Goal: Browse casually

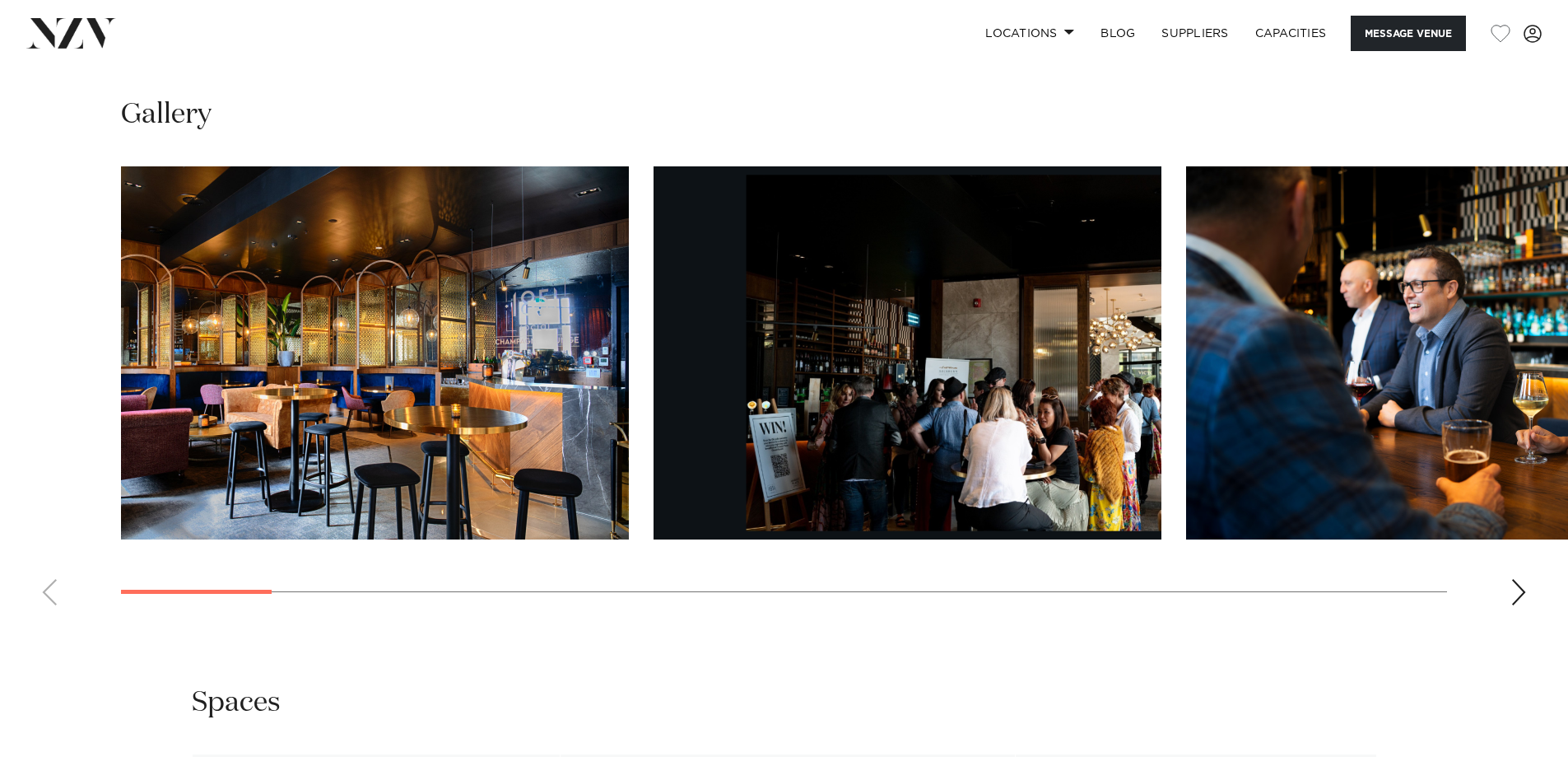
scroll to position [1729, 0]
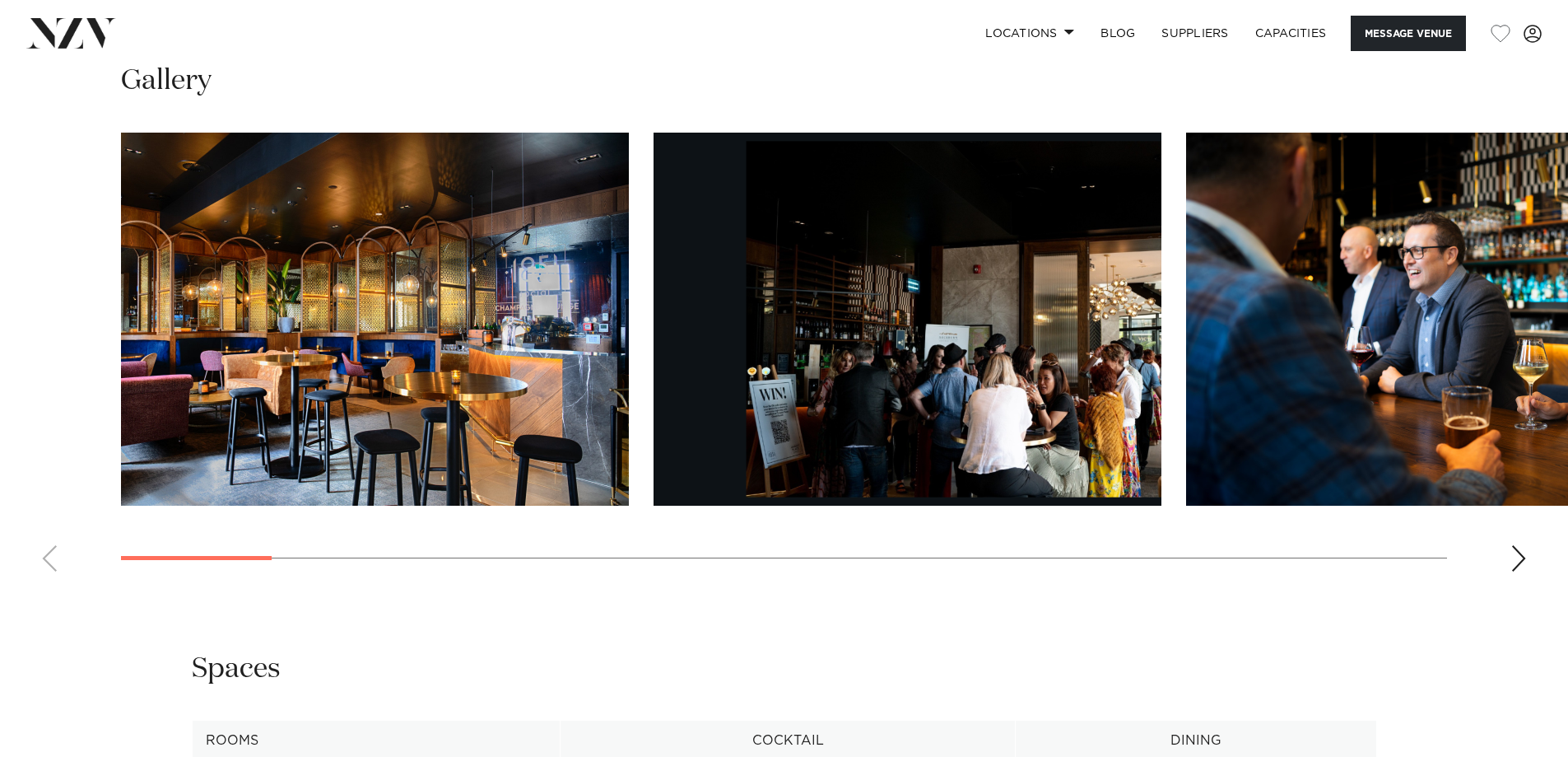
click at [1514, 555] on div "Next slide" at bounding box center [1518, 557] width 17 height 26
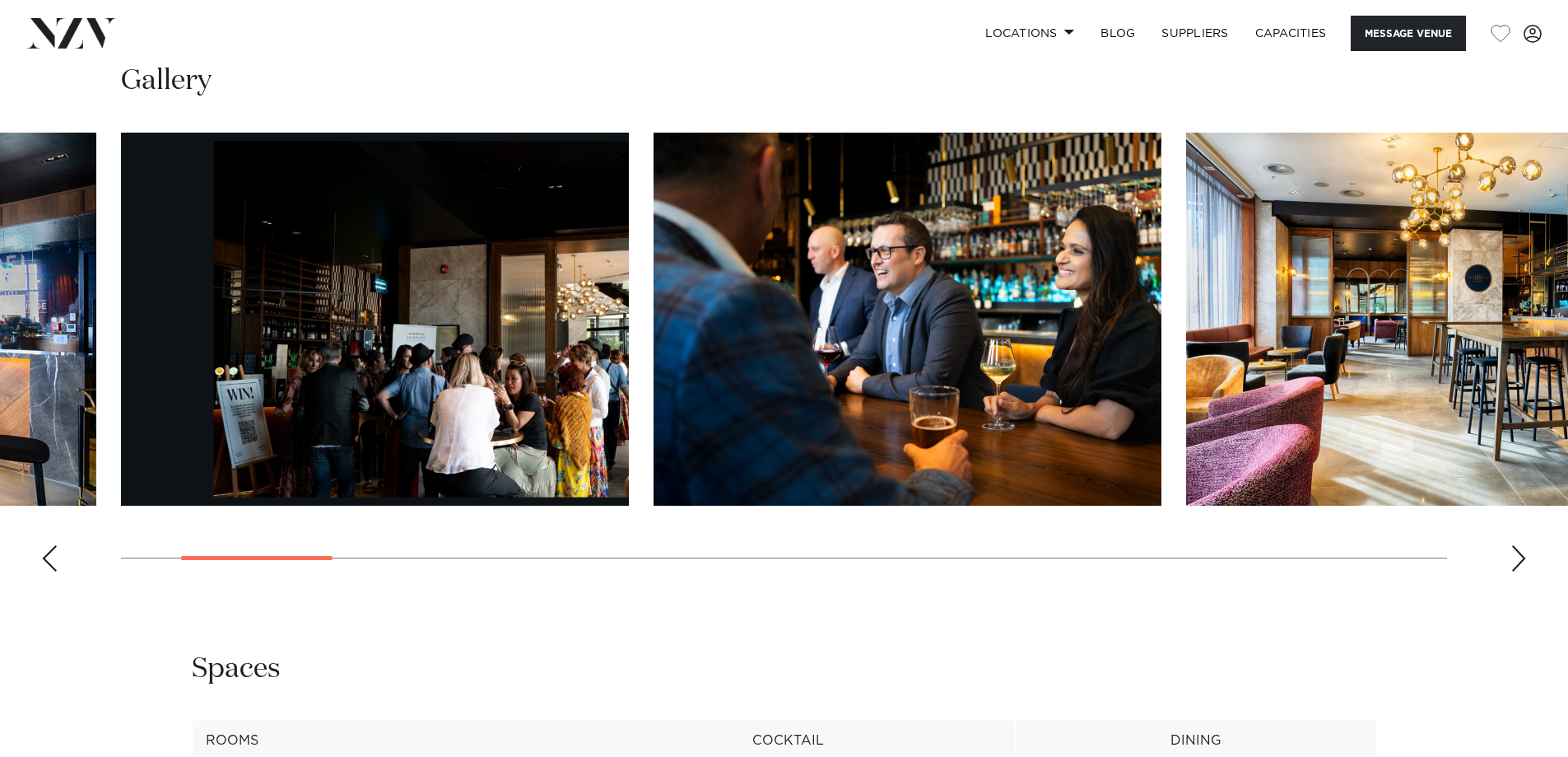
click at [1514, 555] on div "Next slide" at bounding box center [1518, 557] width 17 height 26
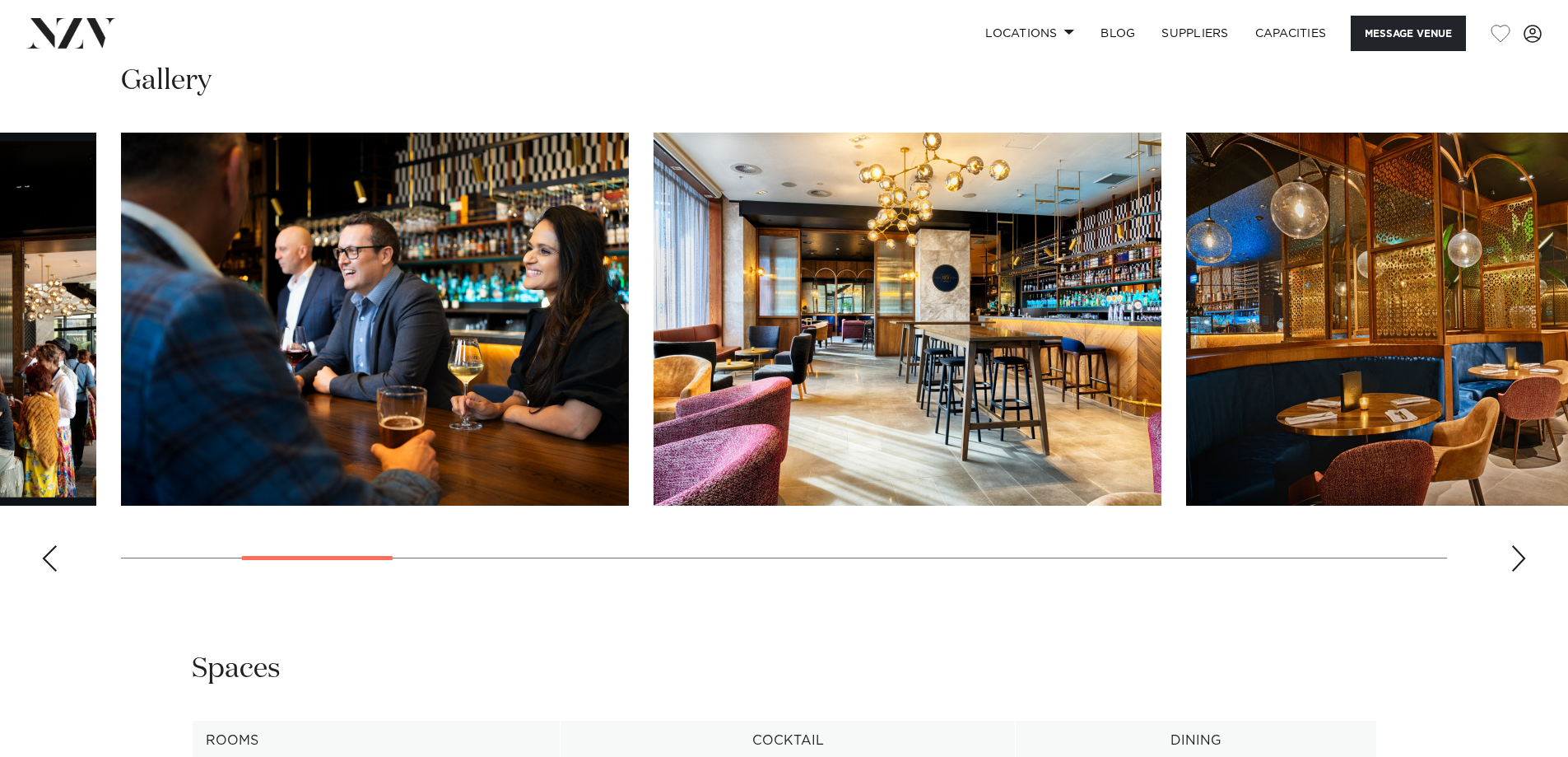
click at [1514, 555] on div "Next slide" at bounding box center [1518, 557] width 17 height 26
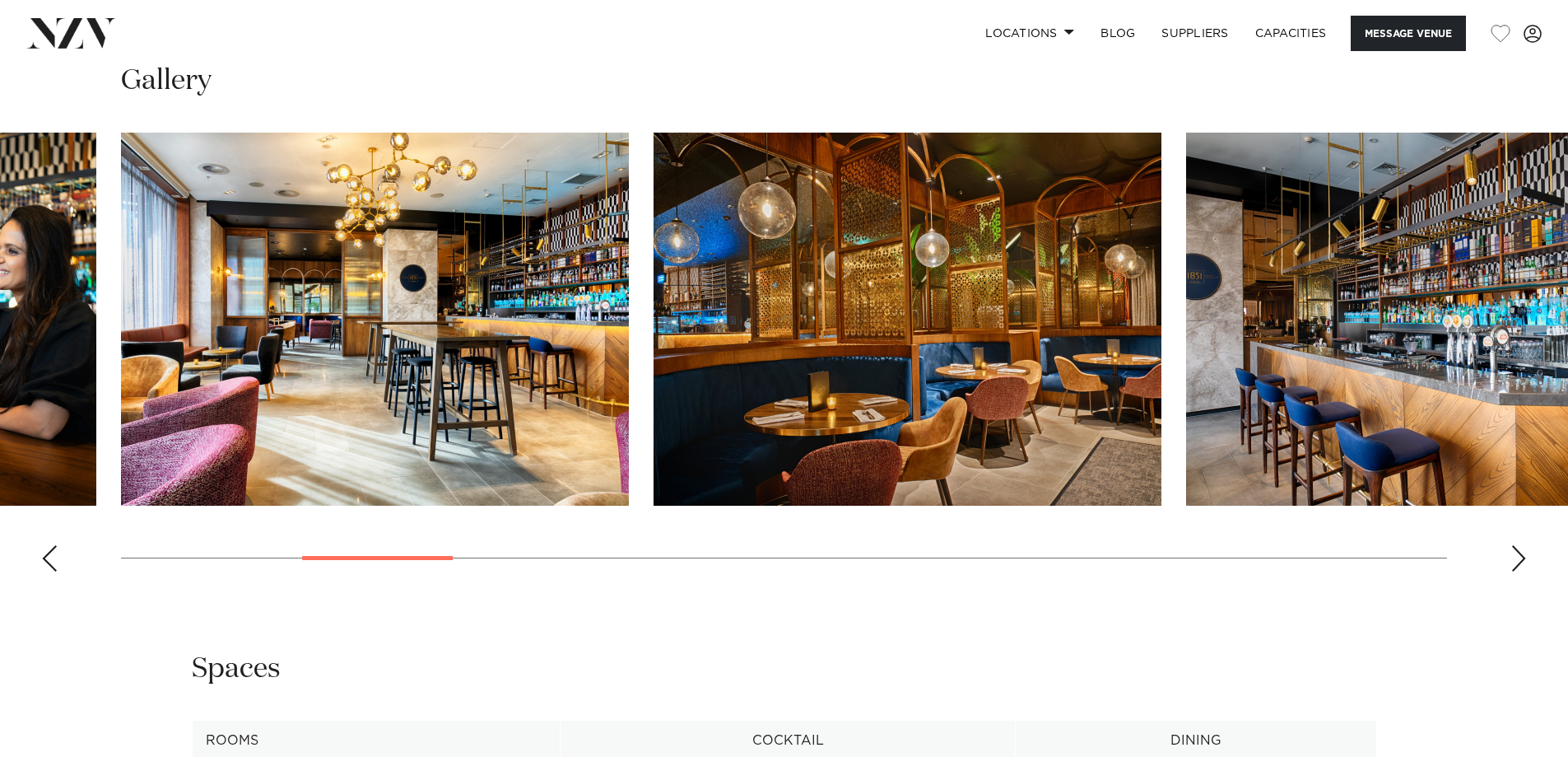
click at [1514, 555] on div "Next slide" at bounding box center [1518, 557] width 17 height 26
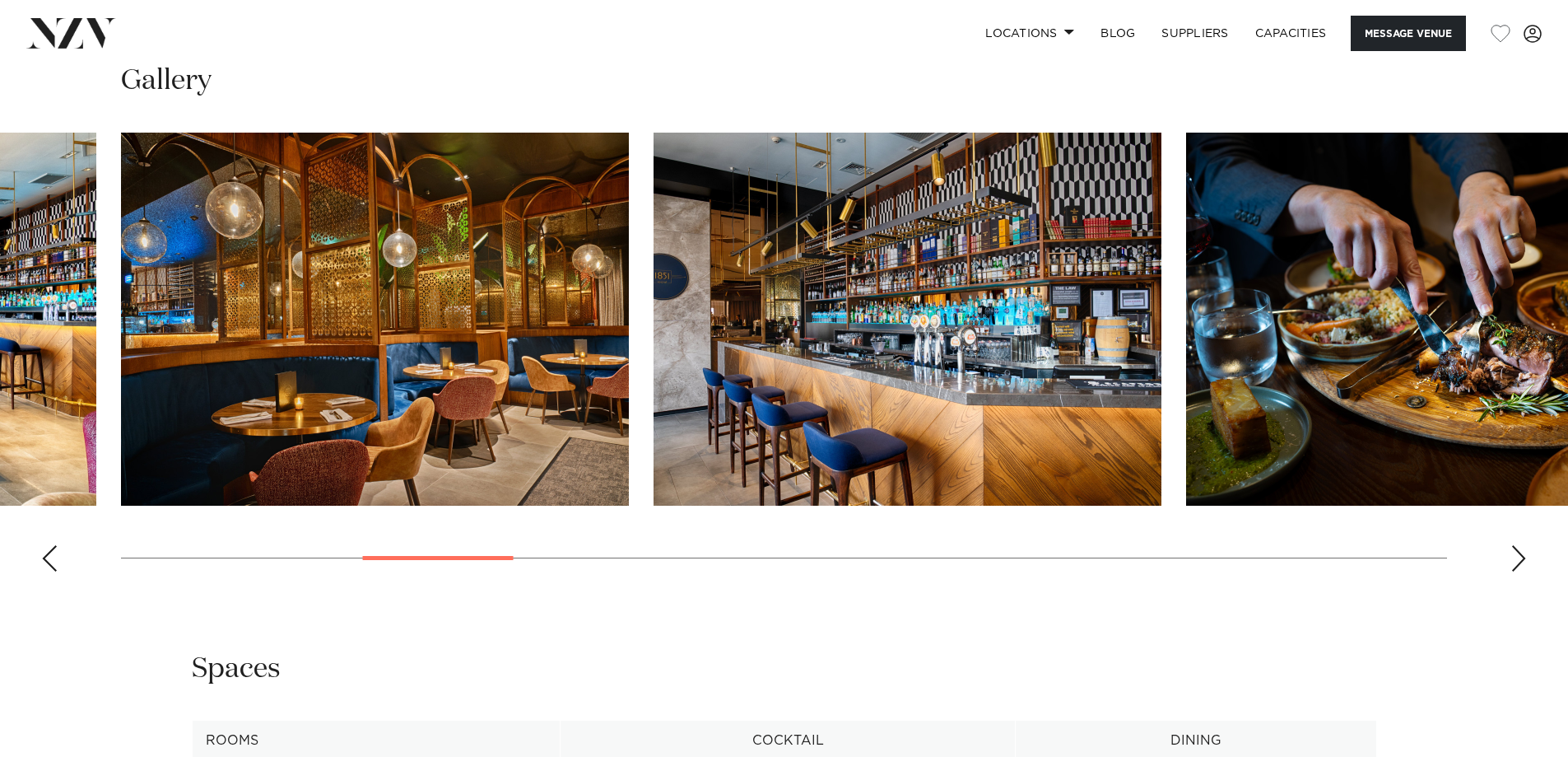
click at [1512, 555] on div "Next slide" at bounding box center [1518, 557] width 17 height 26
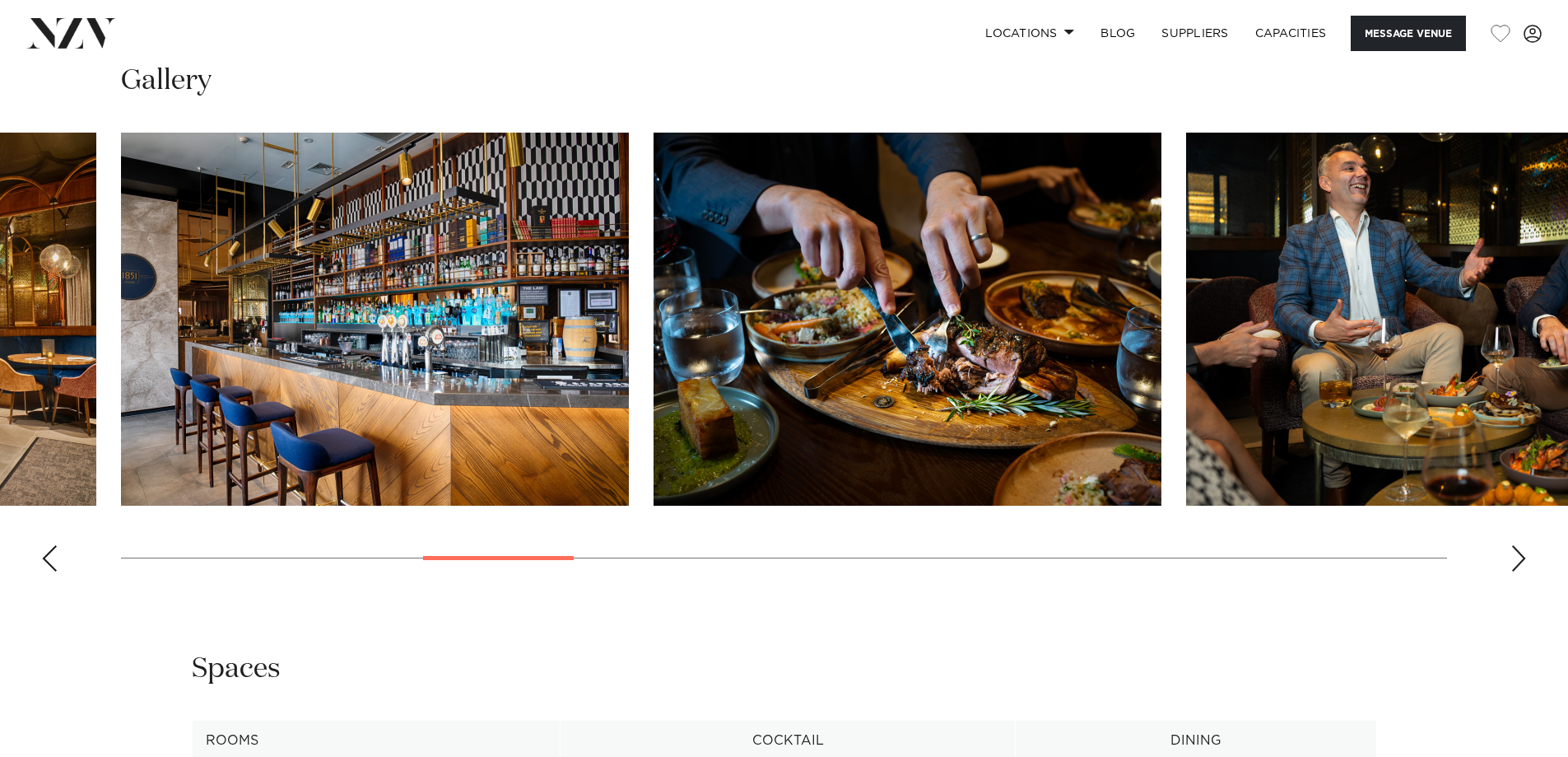
click at [1512, 555] on div "Next slide" at bounding box center [1518, 557] width 17 height 26
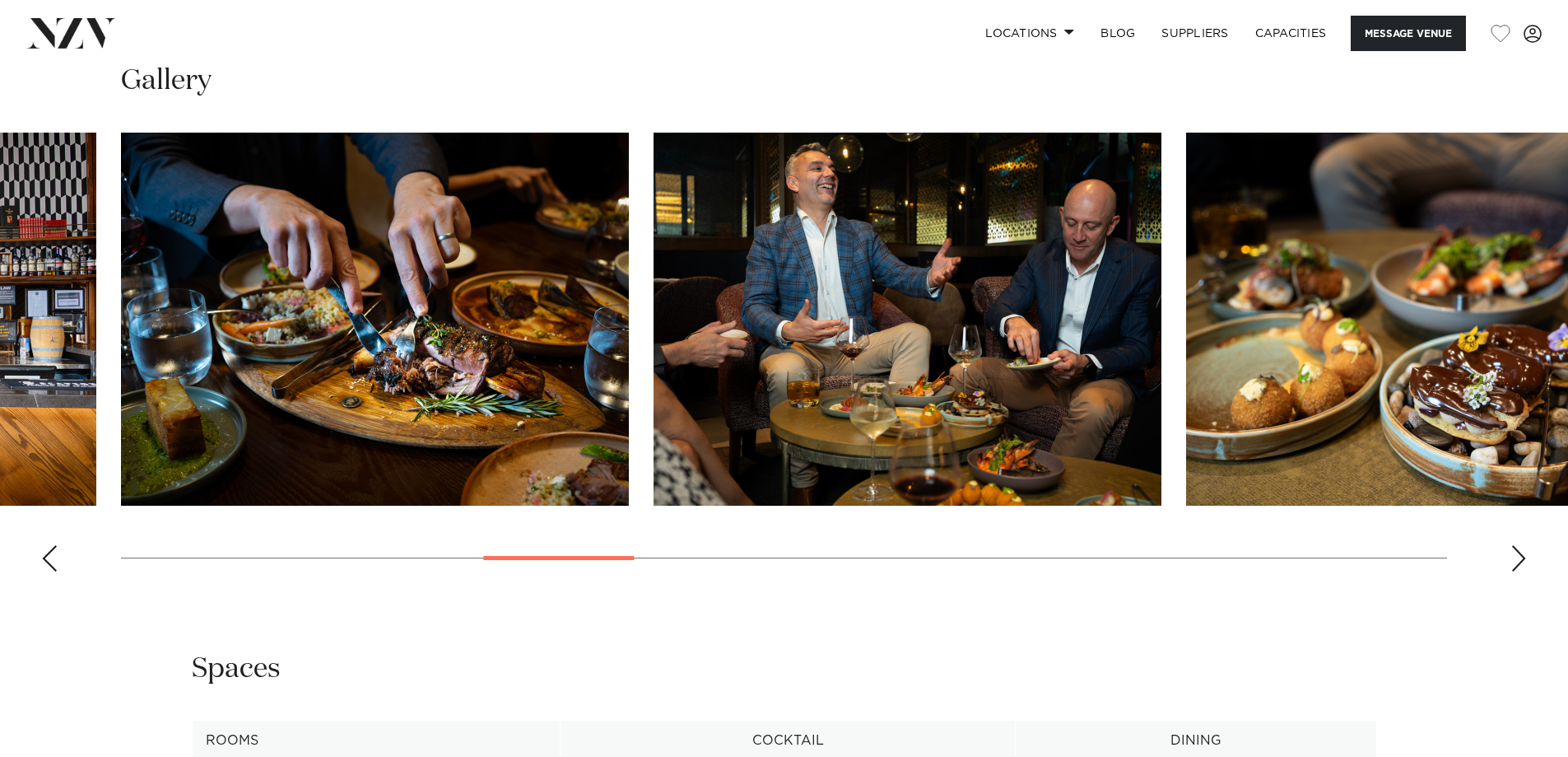
click at [1512, 555] on div "Next slide" at bounding box center [1518, 557] width 17 height 26
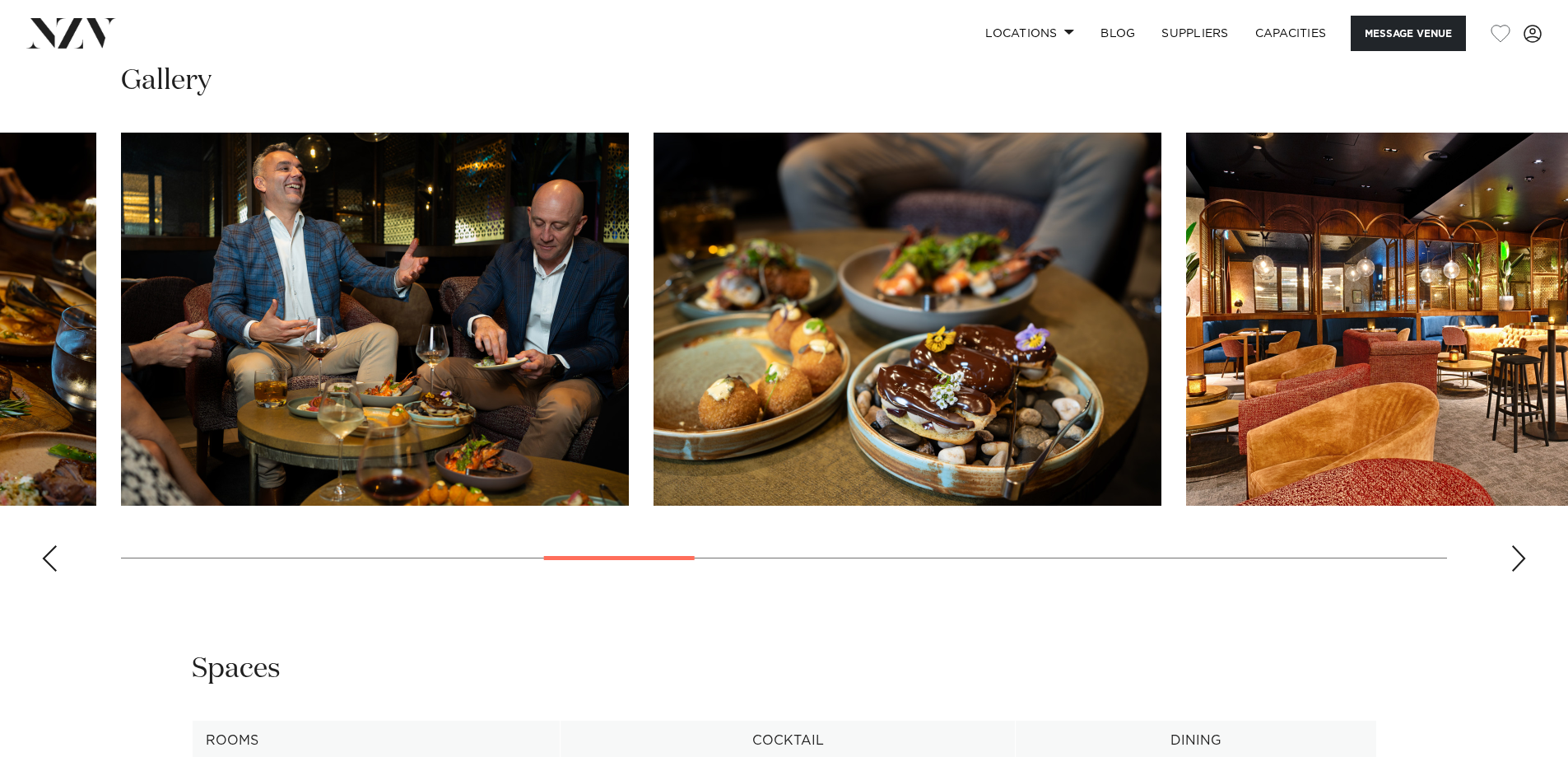
click at [1519, 558] on div "Next slide" at bounding box center [1518, 557] width 17 height 26
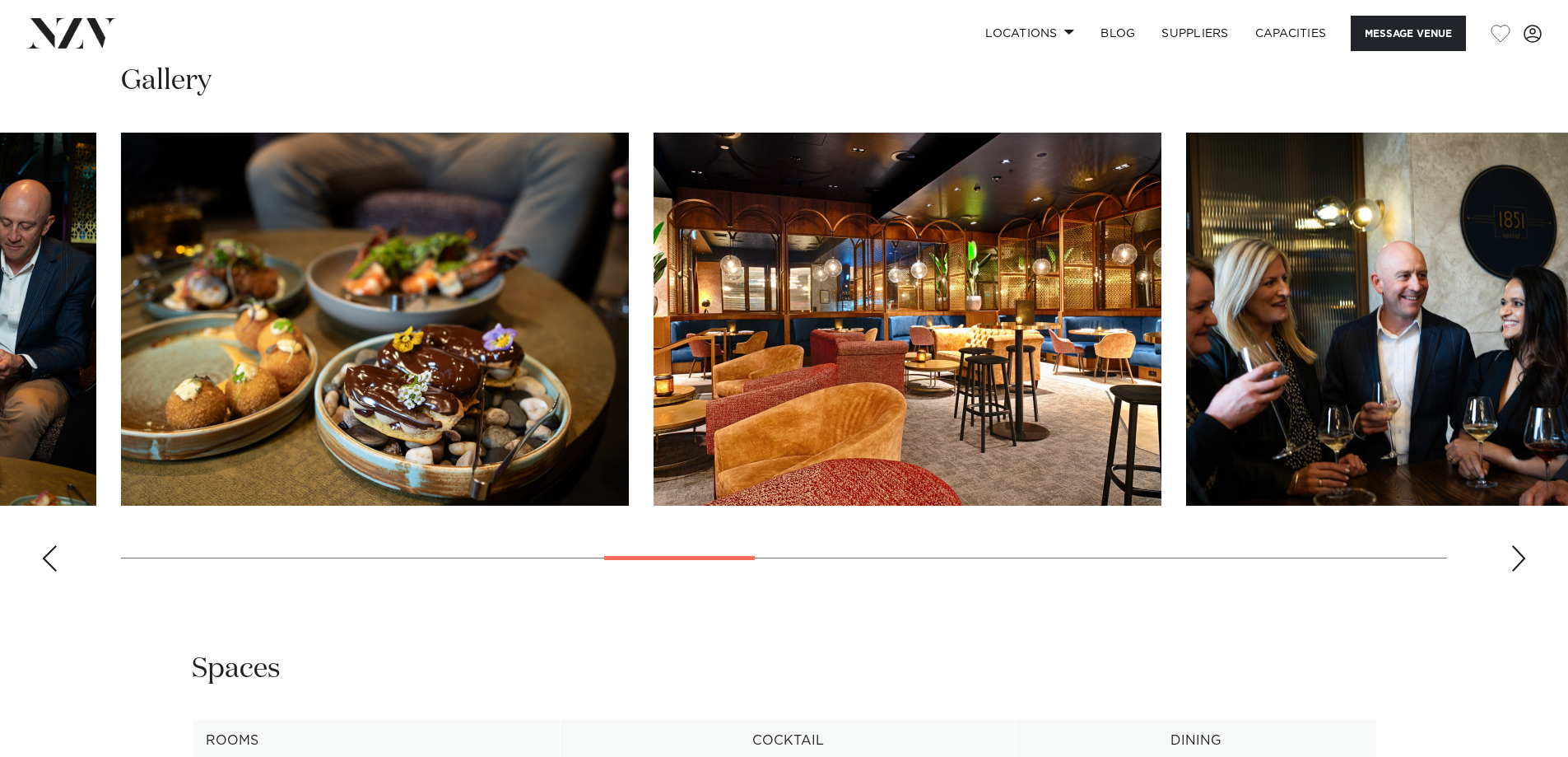
click at [1519, 558] on div "Next slide" at bounding box center [1518, 557] width 17 height 26
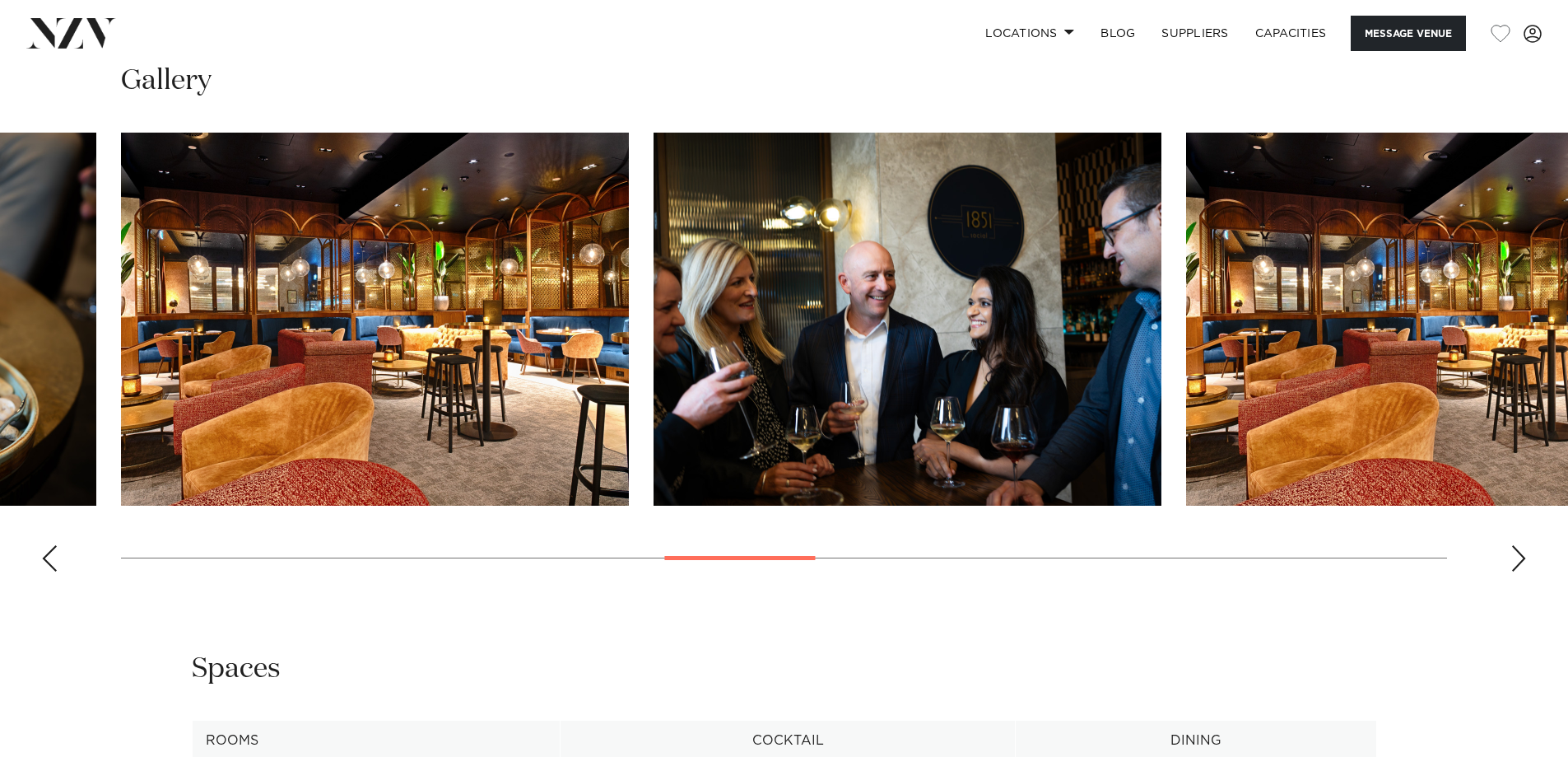
click at [1519, 558] on div "Next slide" at bounding box center [1518, 557] width 17 height 26
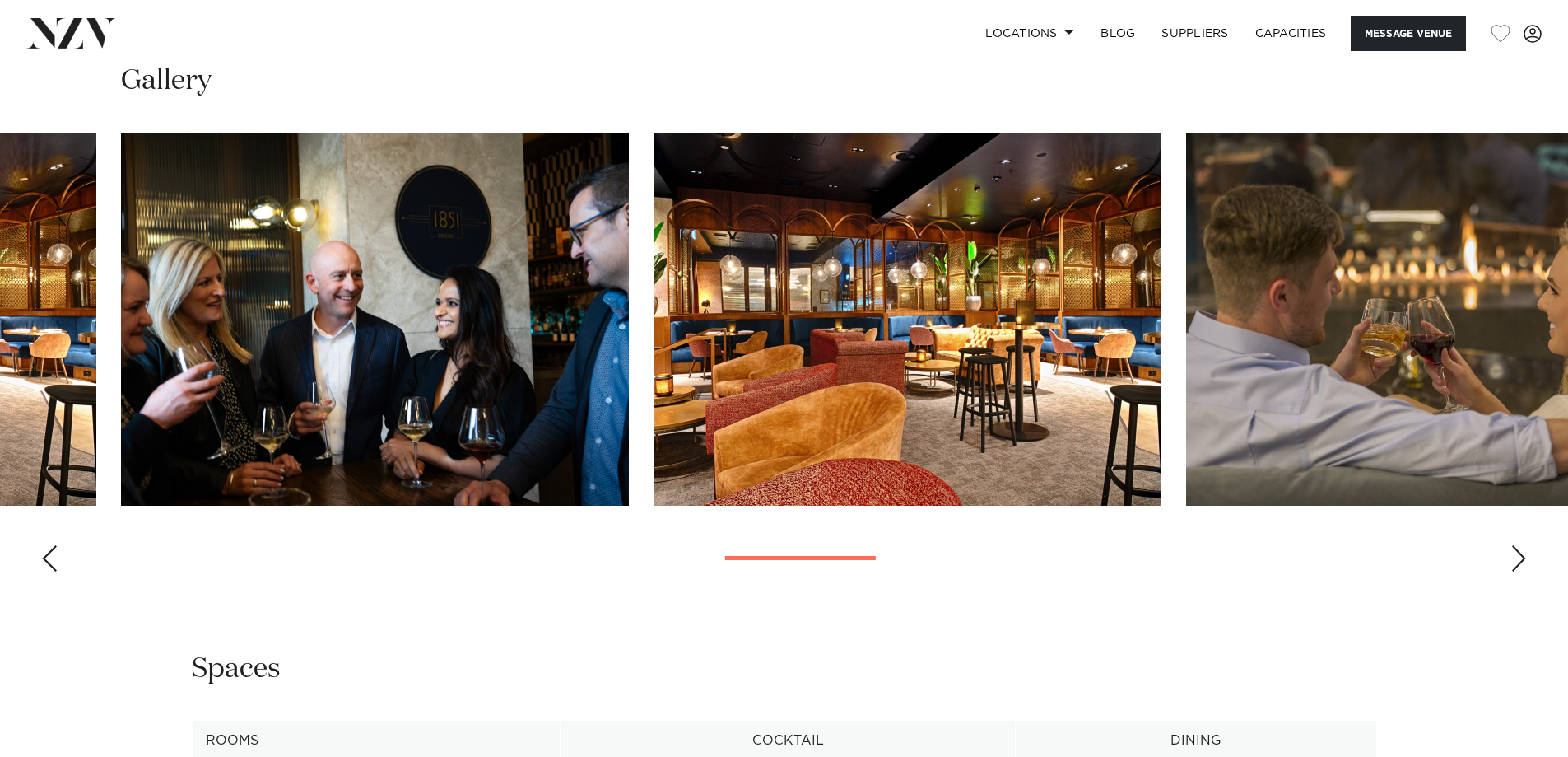
click at [1519, 558] on div "Next slide" at bounding box center [1518, 557] width 17 height 26
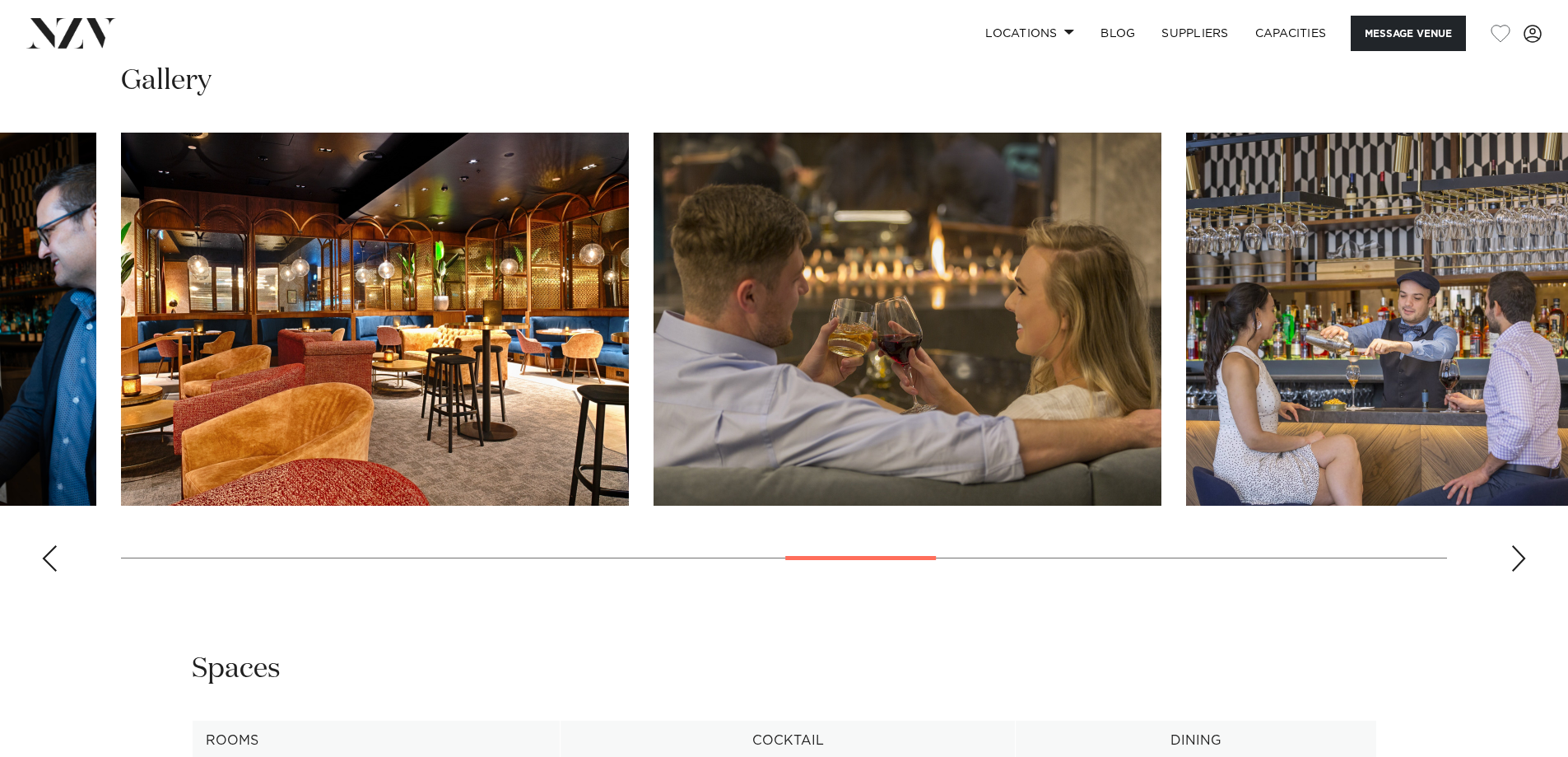
click at [1519, 558] on div "Next slide" at bounding box center [1518, 557] width 17 height 26
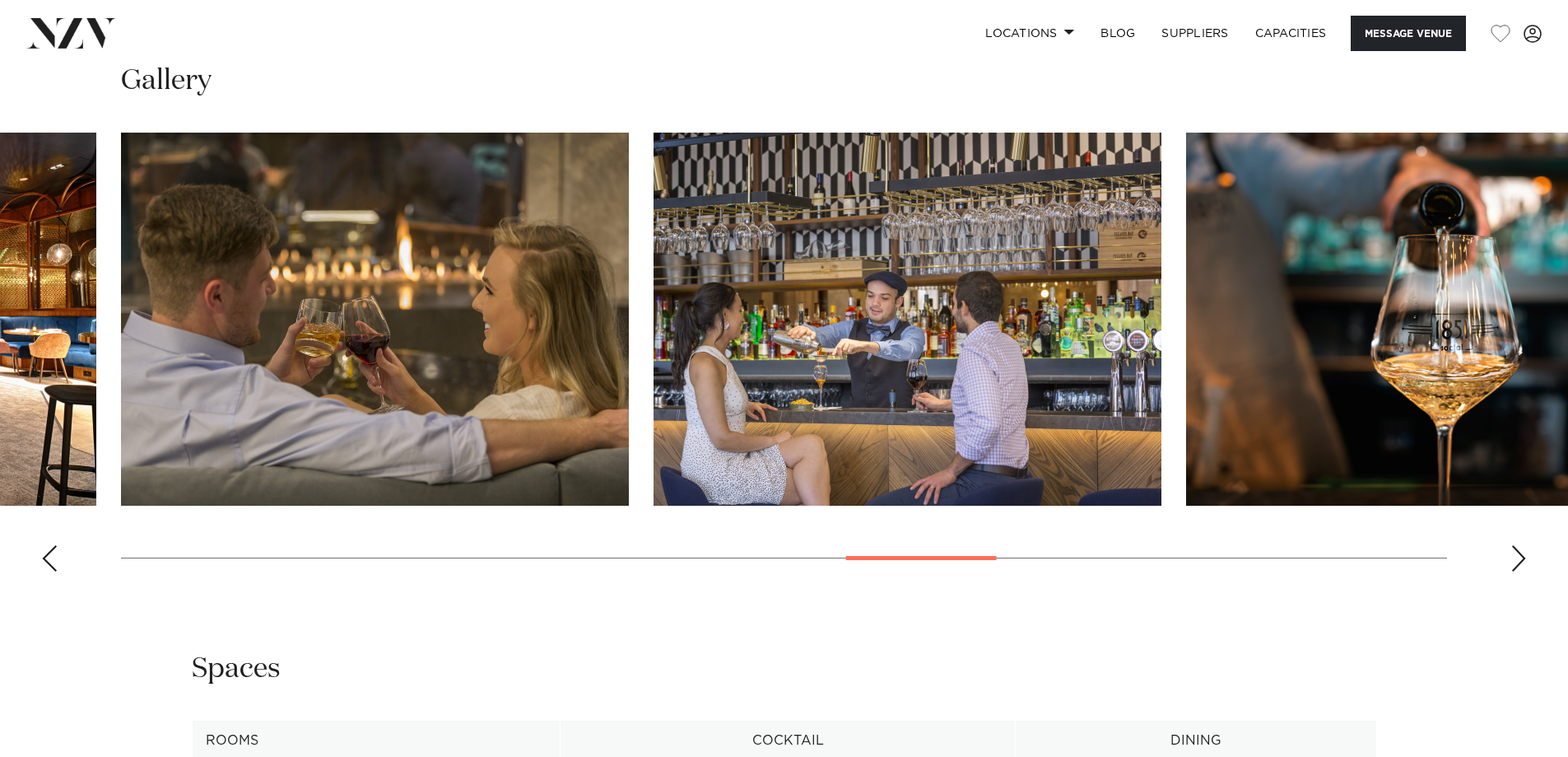
click at [1519, 558] on div "Next slide" at bounding box center [1518, 557] width 17 height 26
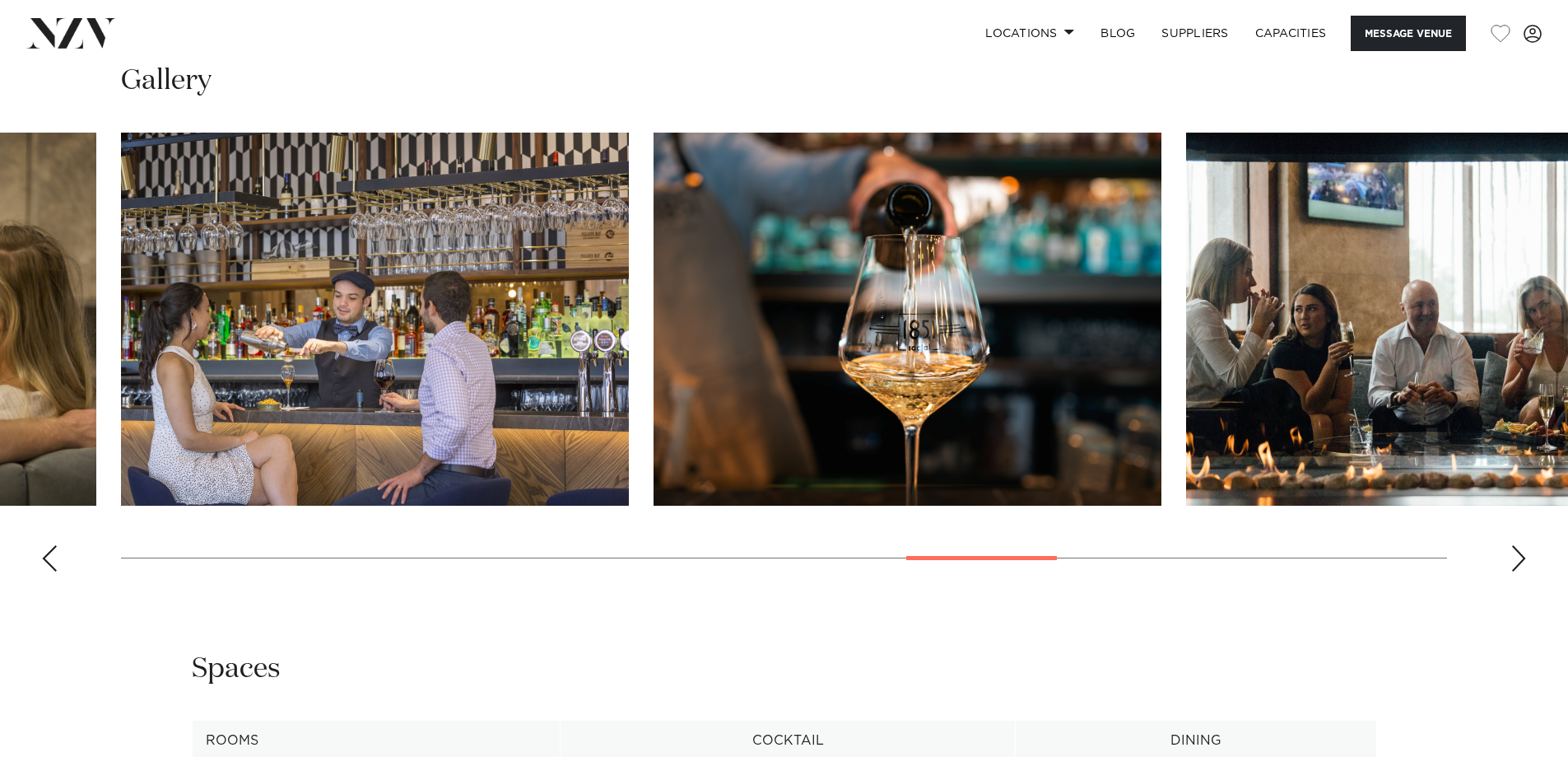
click at [1519, 558] on div "Next slide" at bounding box center [1518, 557] width 17 height 26
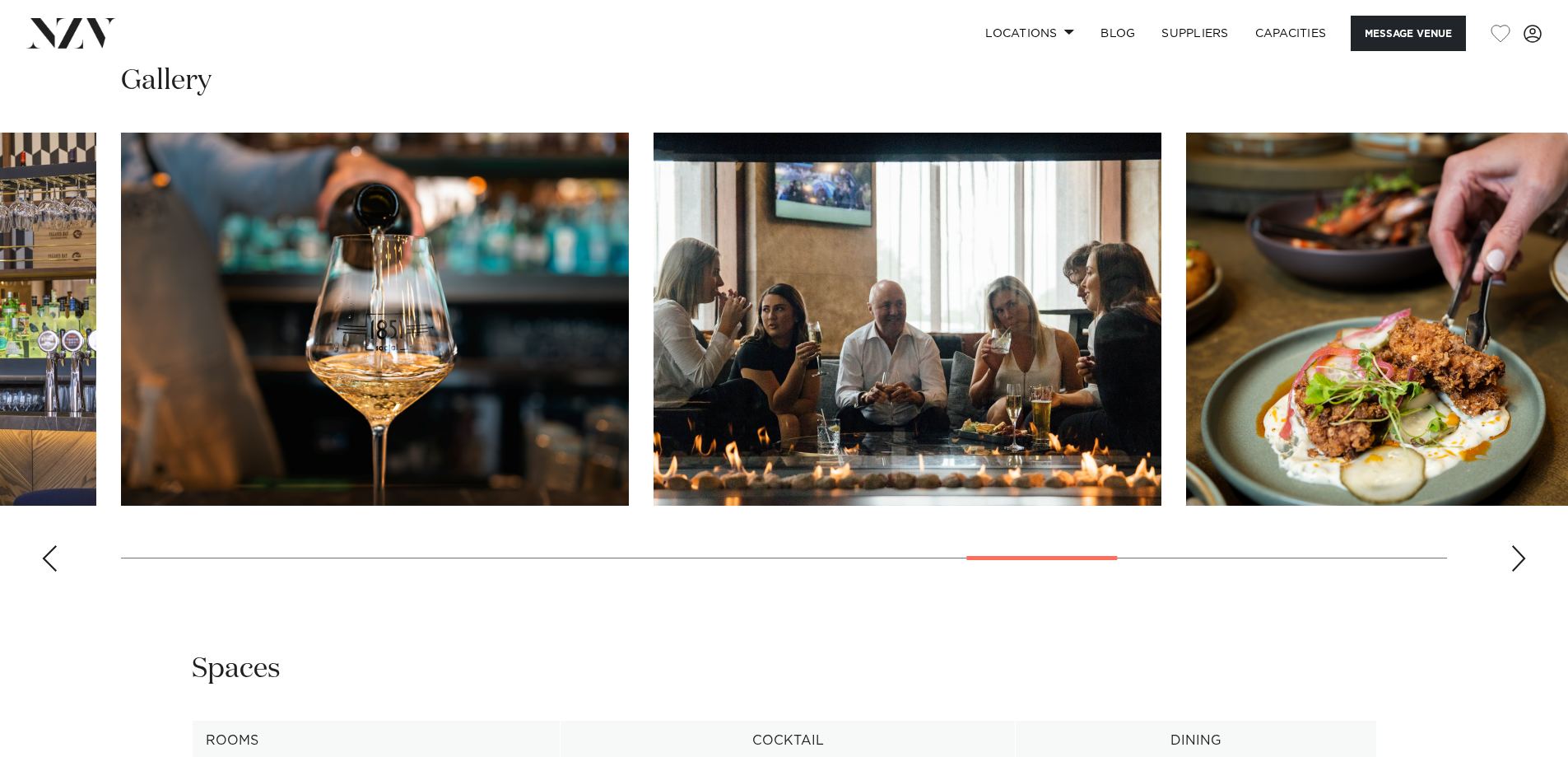
click at [1519, 558] on div "Next slide" at bounding box center [1518, 557] width 17 height 26
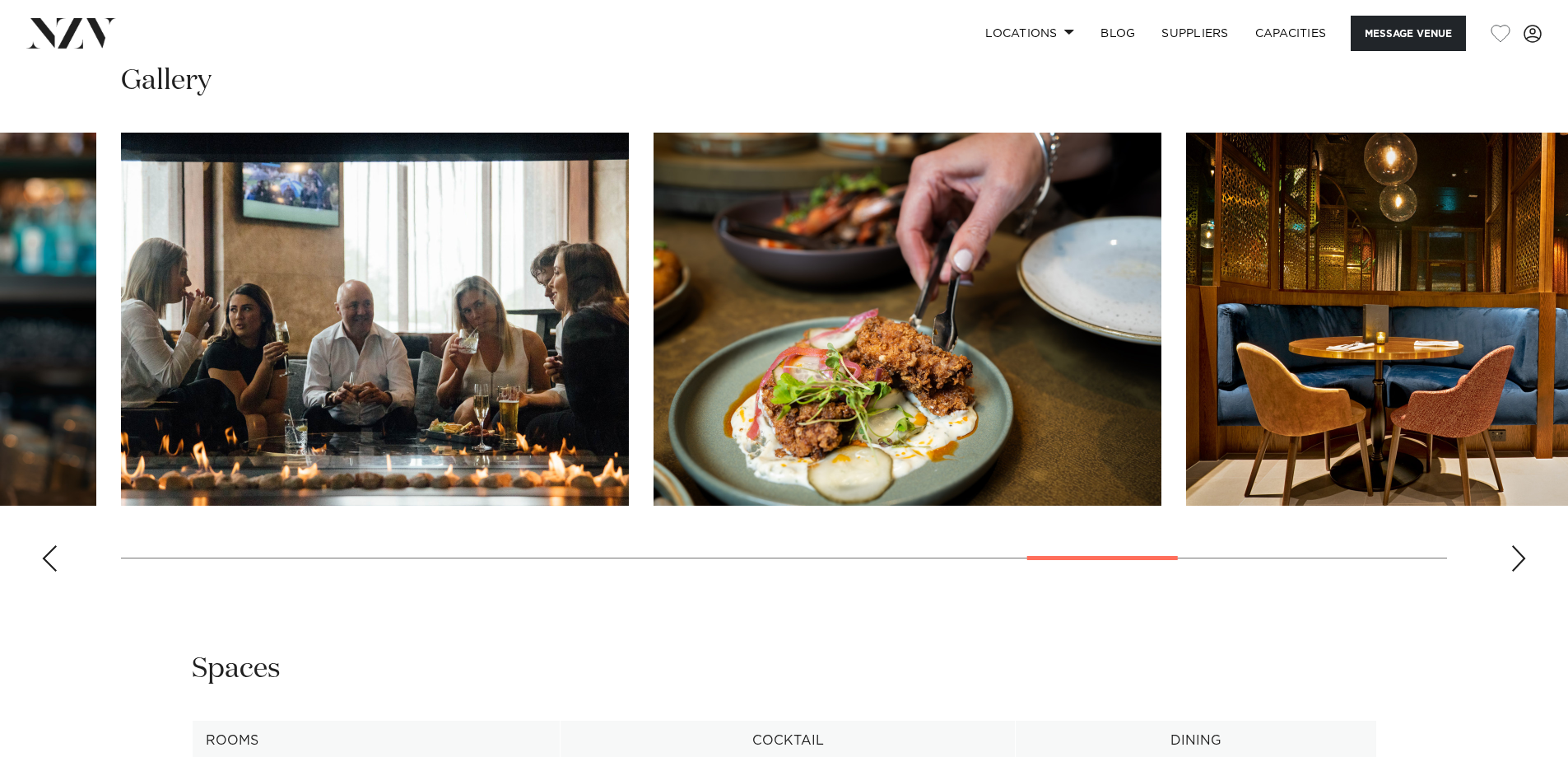
click at [1519, 558] on div "Next slide" at bounding box center [1518, 557] width 17 height 26
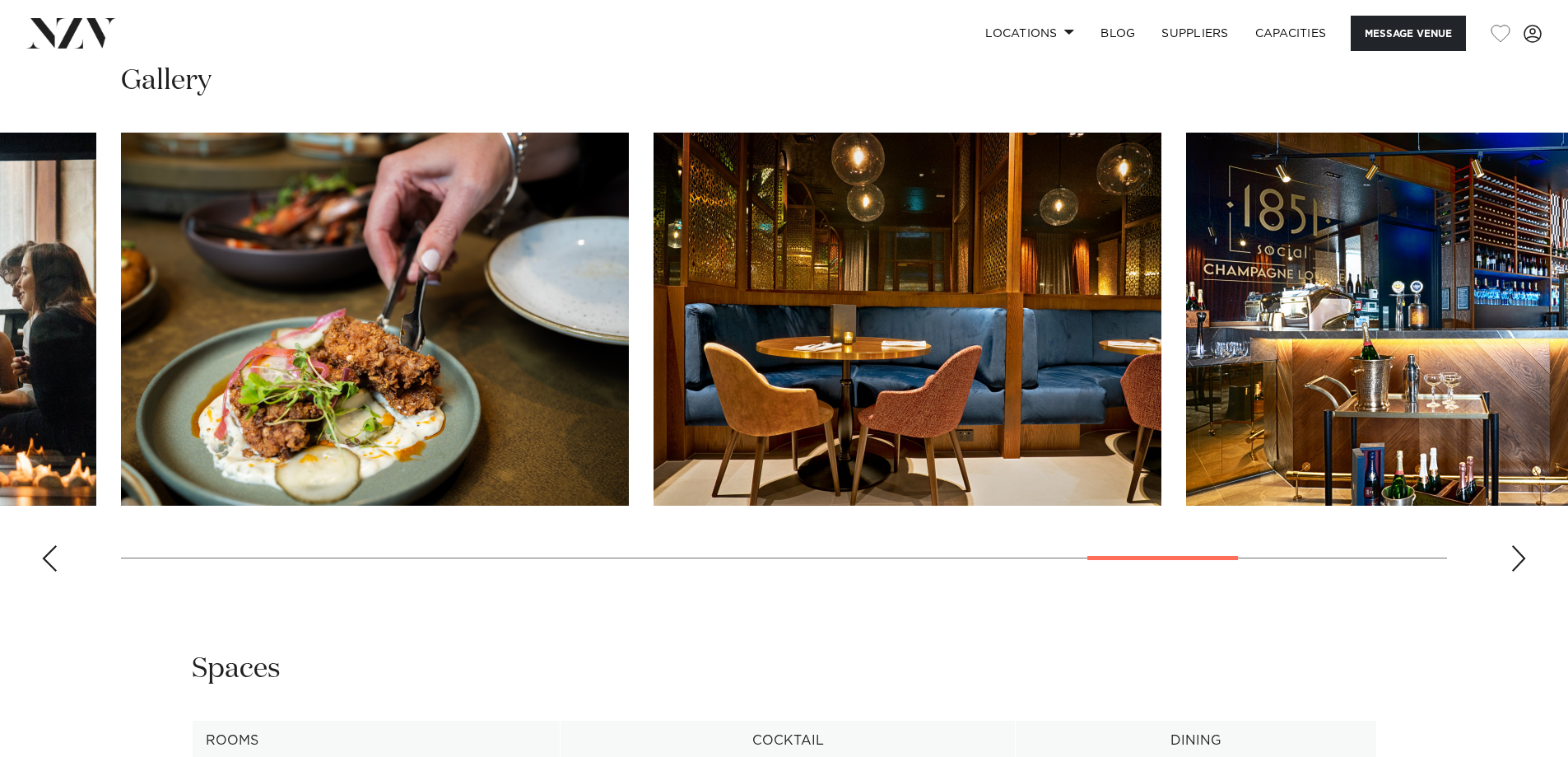
click at [1519, 558] on div "Next slide" at bounding box center [1518, 557] width 17 height 26
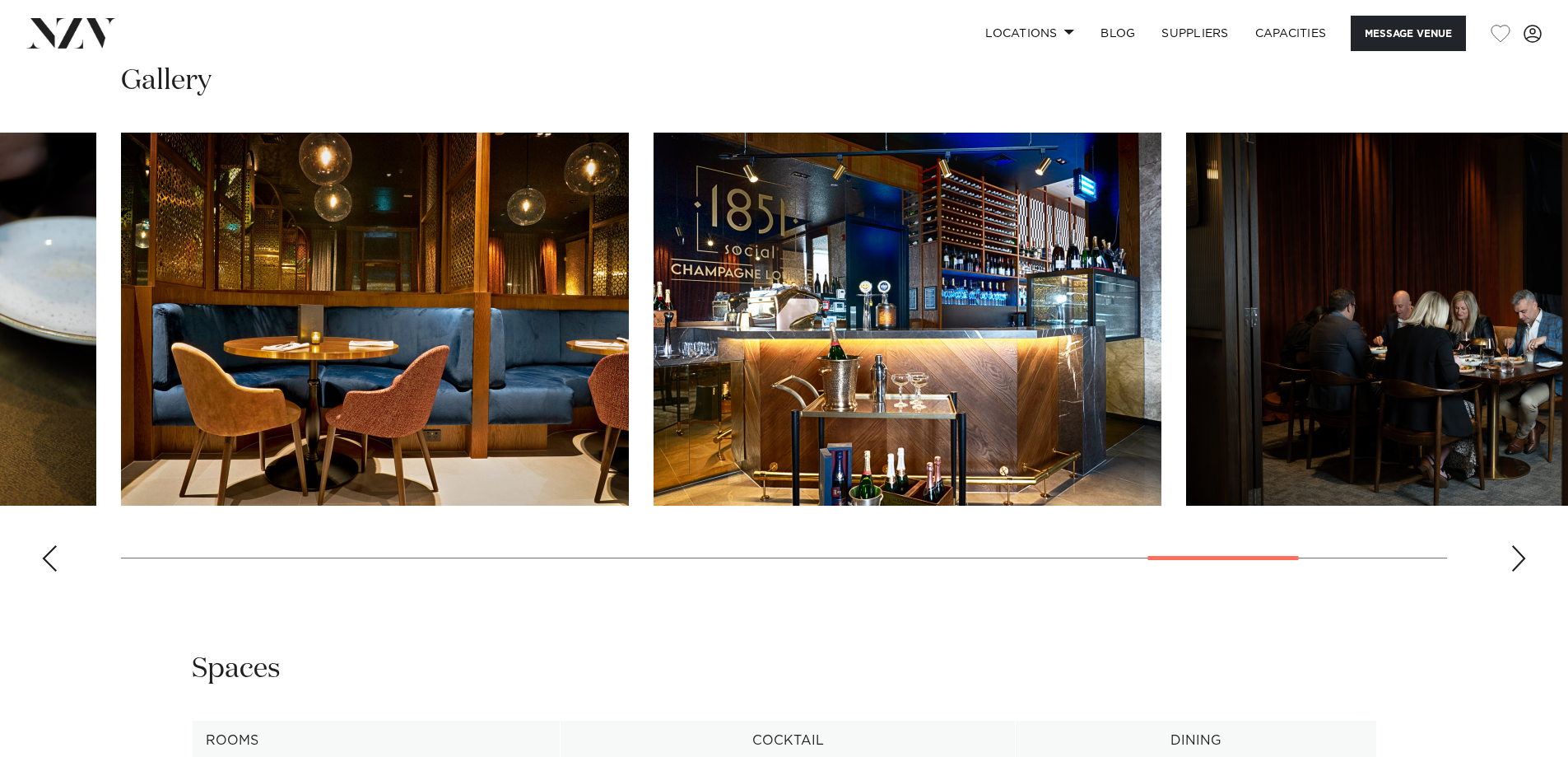
click at [1519, 558] on div "Next slide" at bounding box center [1518, 557] width 17 height 26
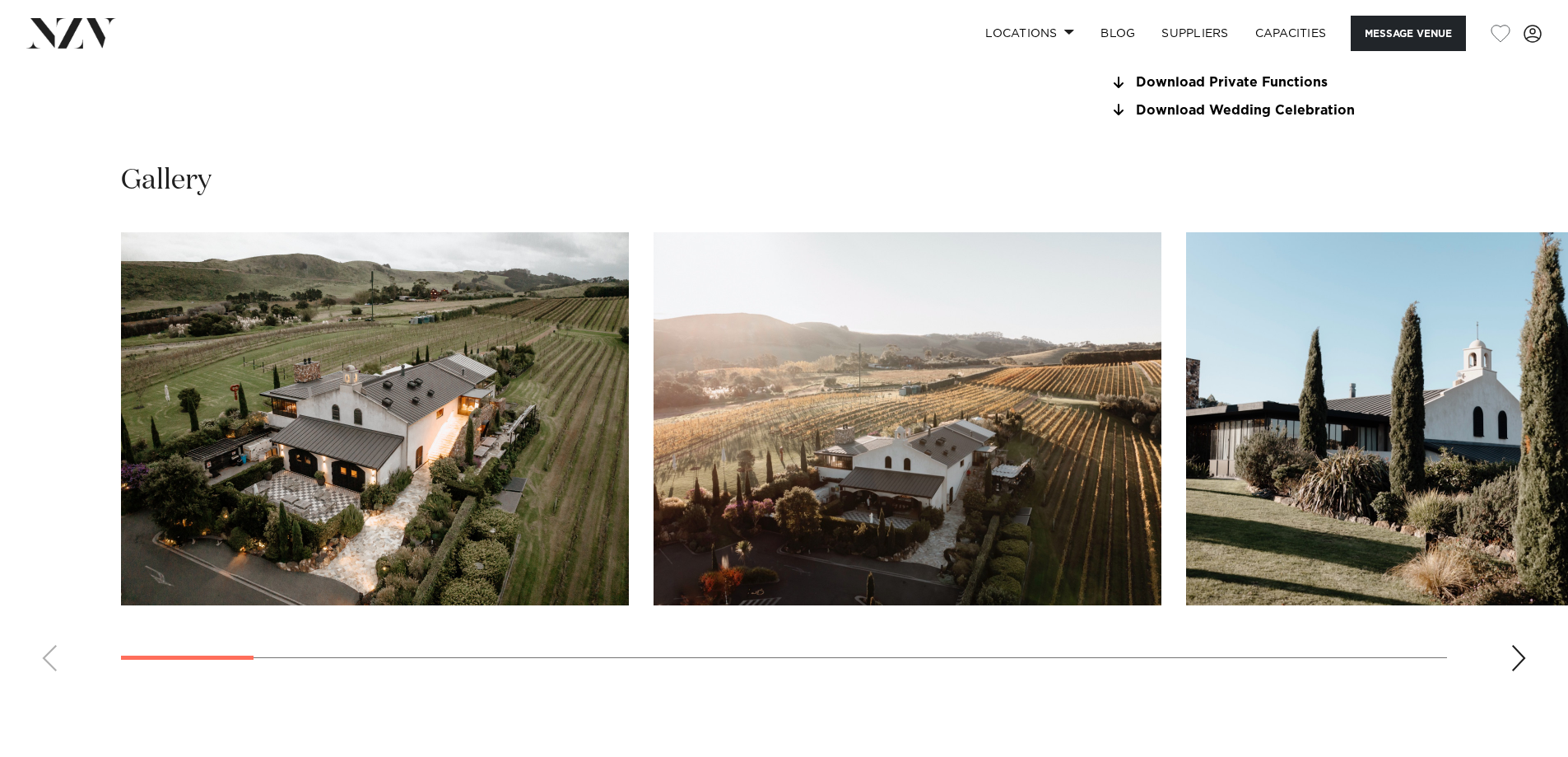
scroll to position [1646, 0]
click at [1517, 658] on div "Next slide" at bounding box center [1518, 657] width 17 height 26
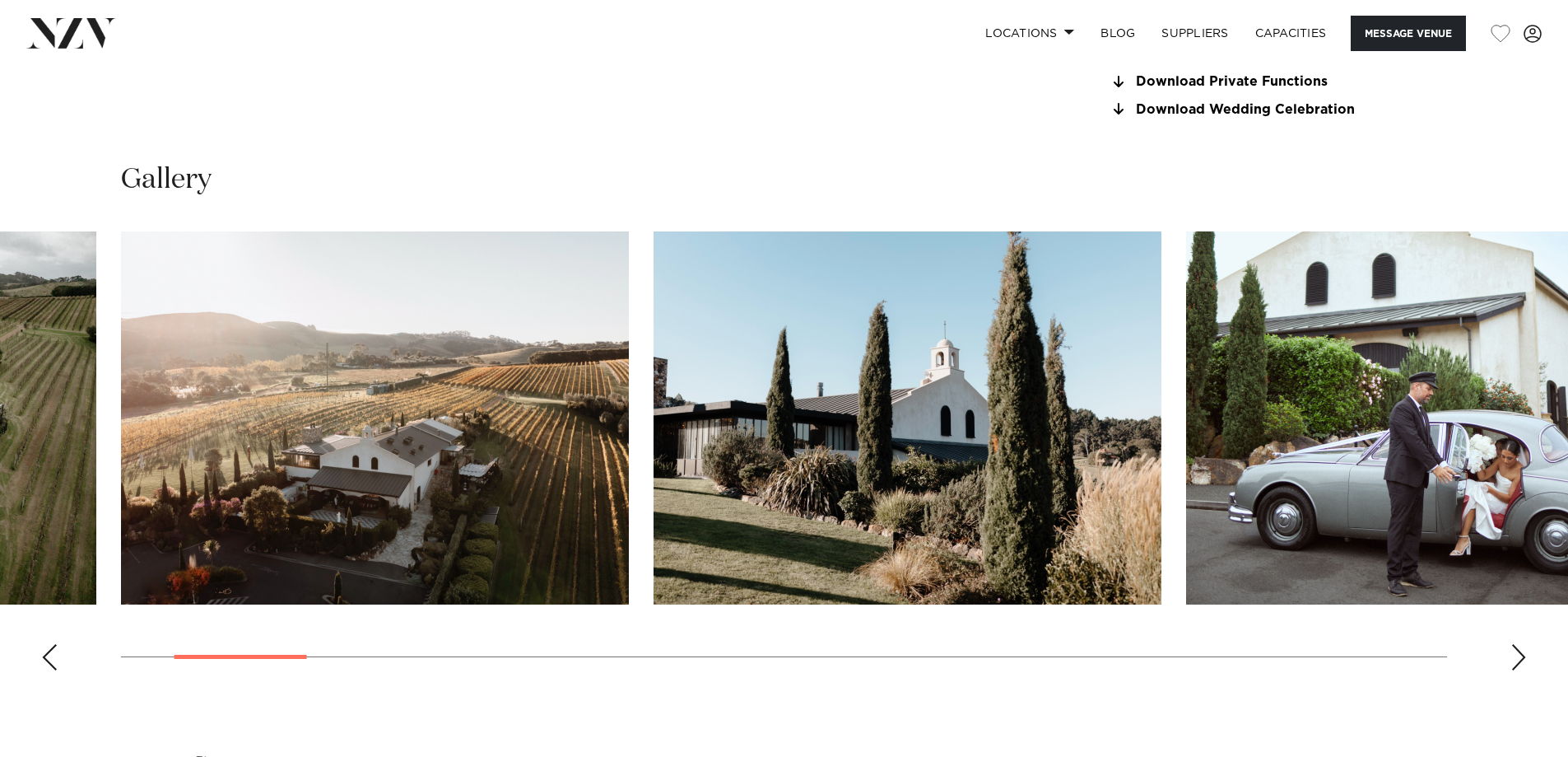
click at [1517, 655] on div "Next slide" at bounding box center [1518, 657] width 17 height 26
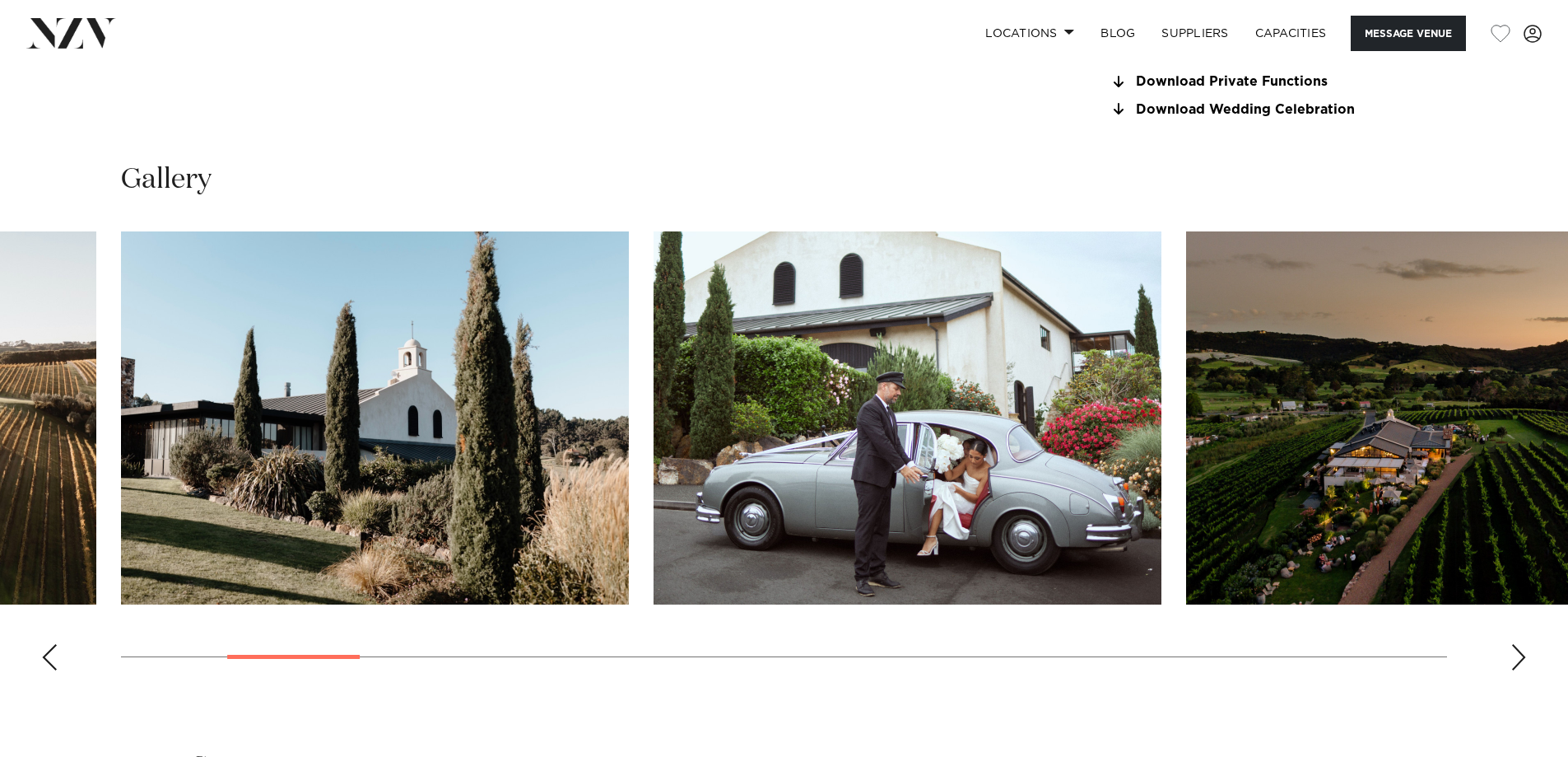
click at [1516, 655] on div "Next slide" at bounding box center [1518, 657] width 17 height 26
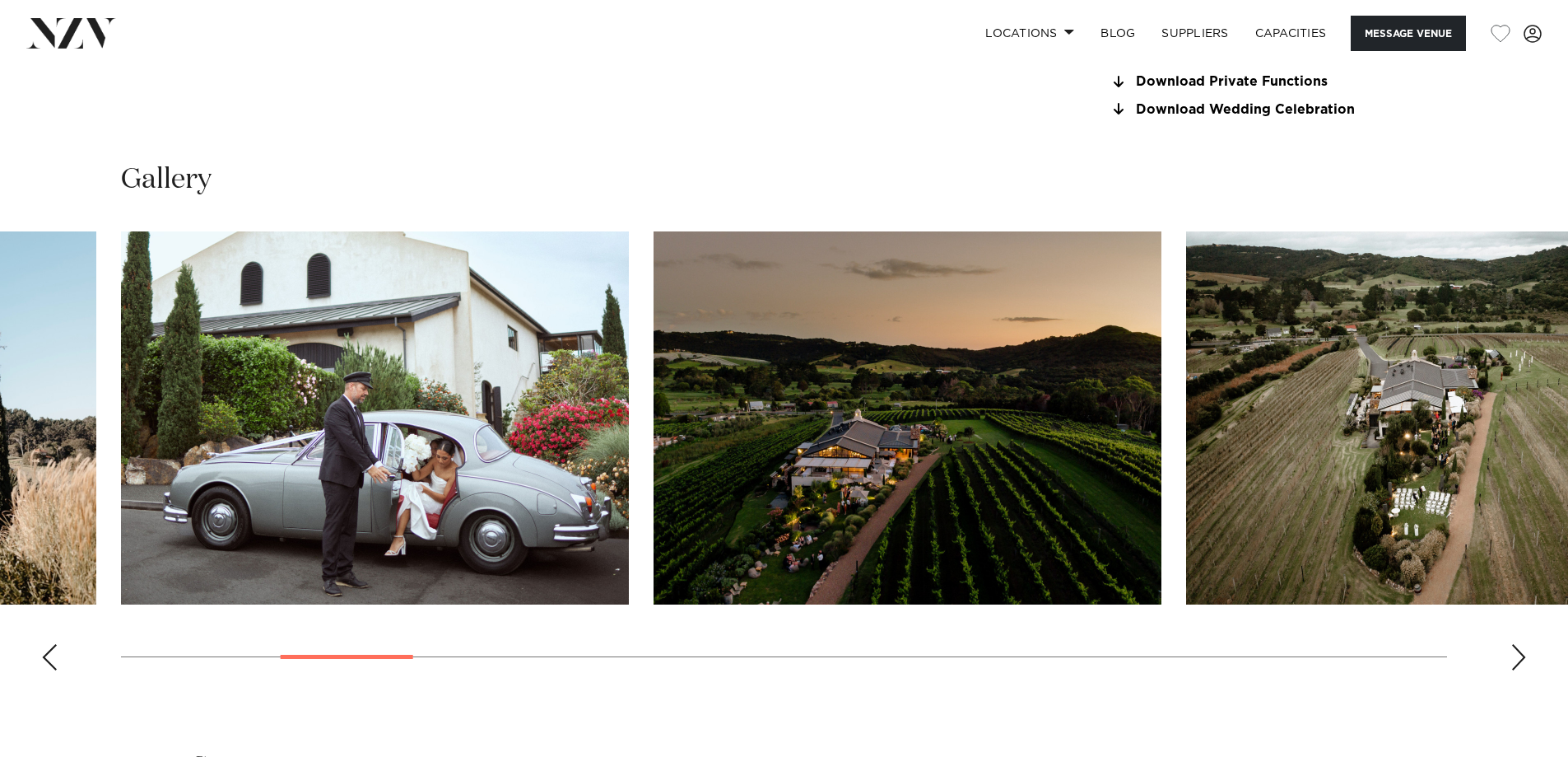
click at [1511, 655] on div "Next slide" at bounding box center [1518, 657] width 17 height 26
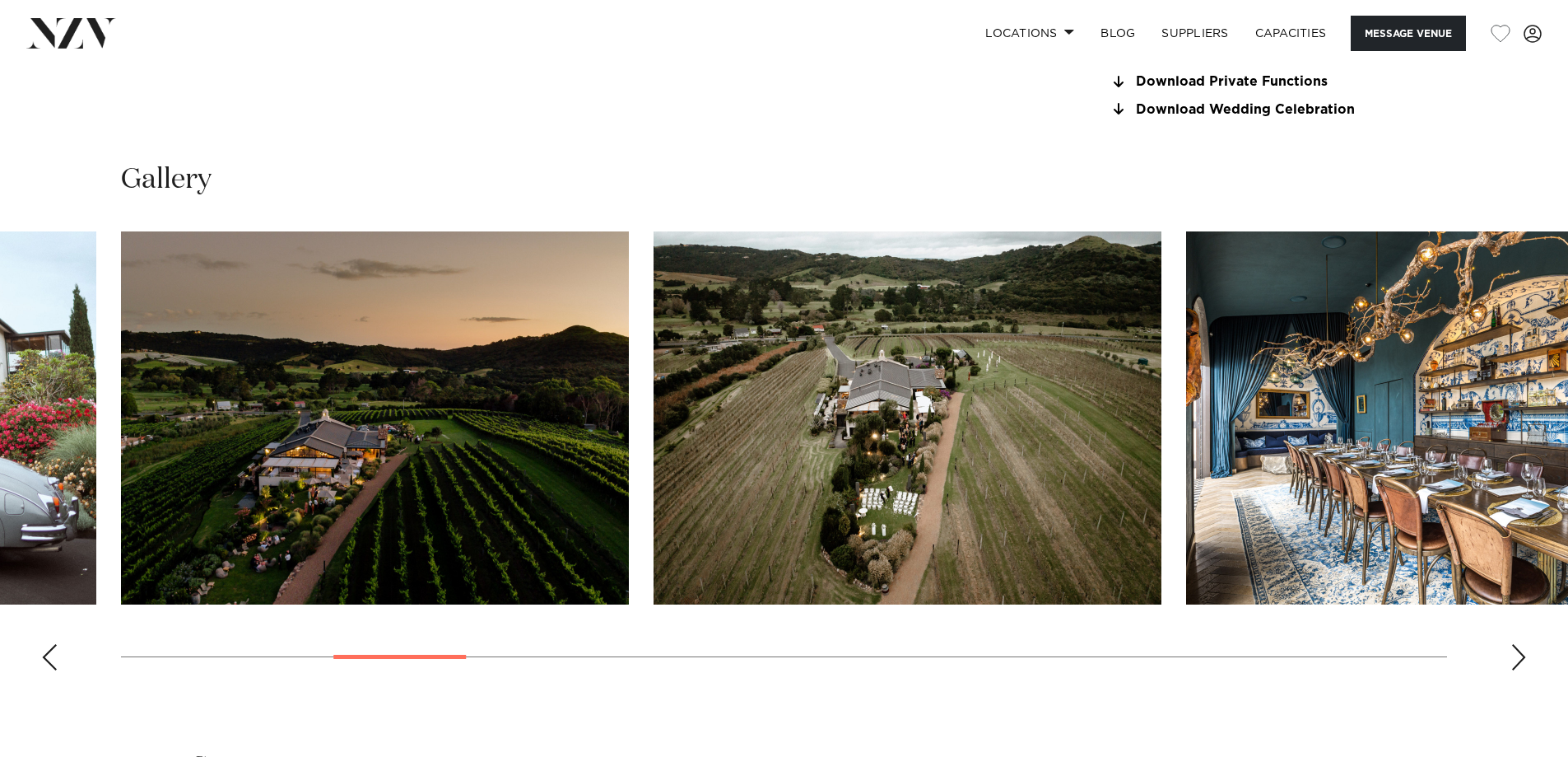
click at [1506, 655] on swiper-container at bounding box center [784, 457] width 1568 height 452
click at [1522, 657] on div "Next slide" at bounding box center [1518, 657] width 17 height 26
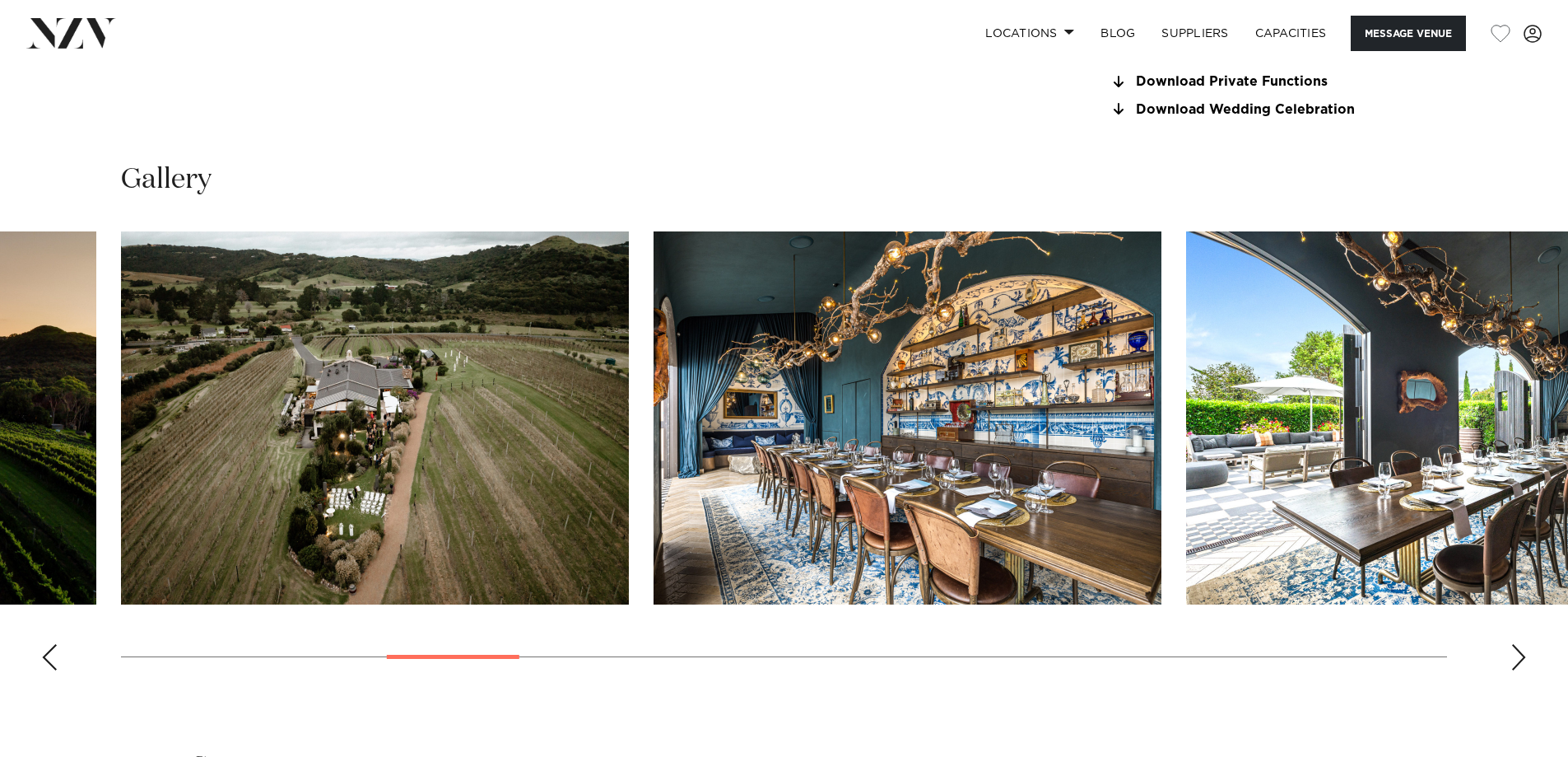
click at [1520, 657] on div "Next slide" at bounding box center [1518, 657] width 17 height 26
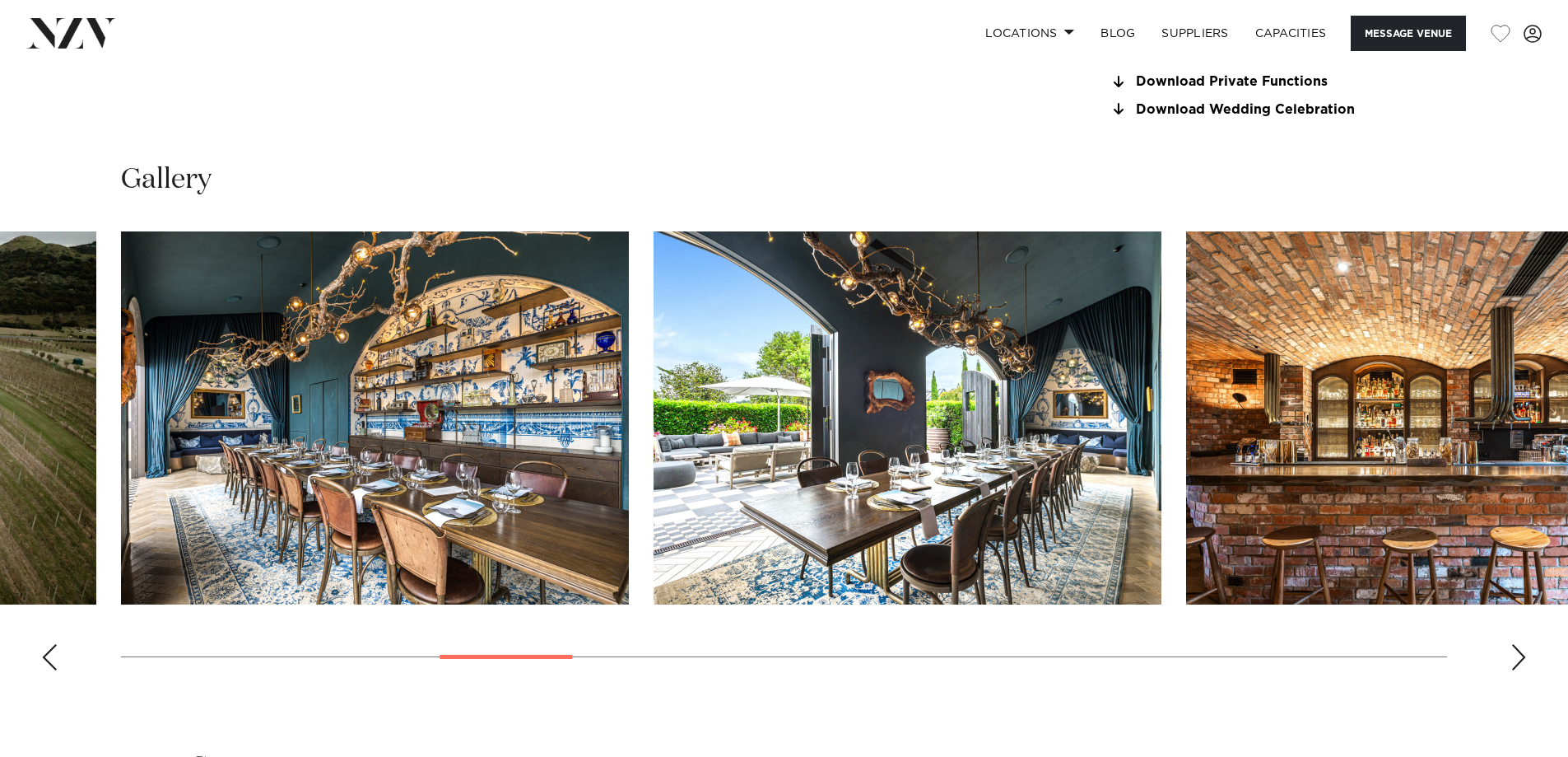
click at [1512, 658] on div "Next slide" at bounding box center [1518, 657] width 17 height 26
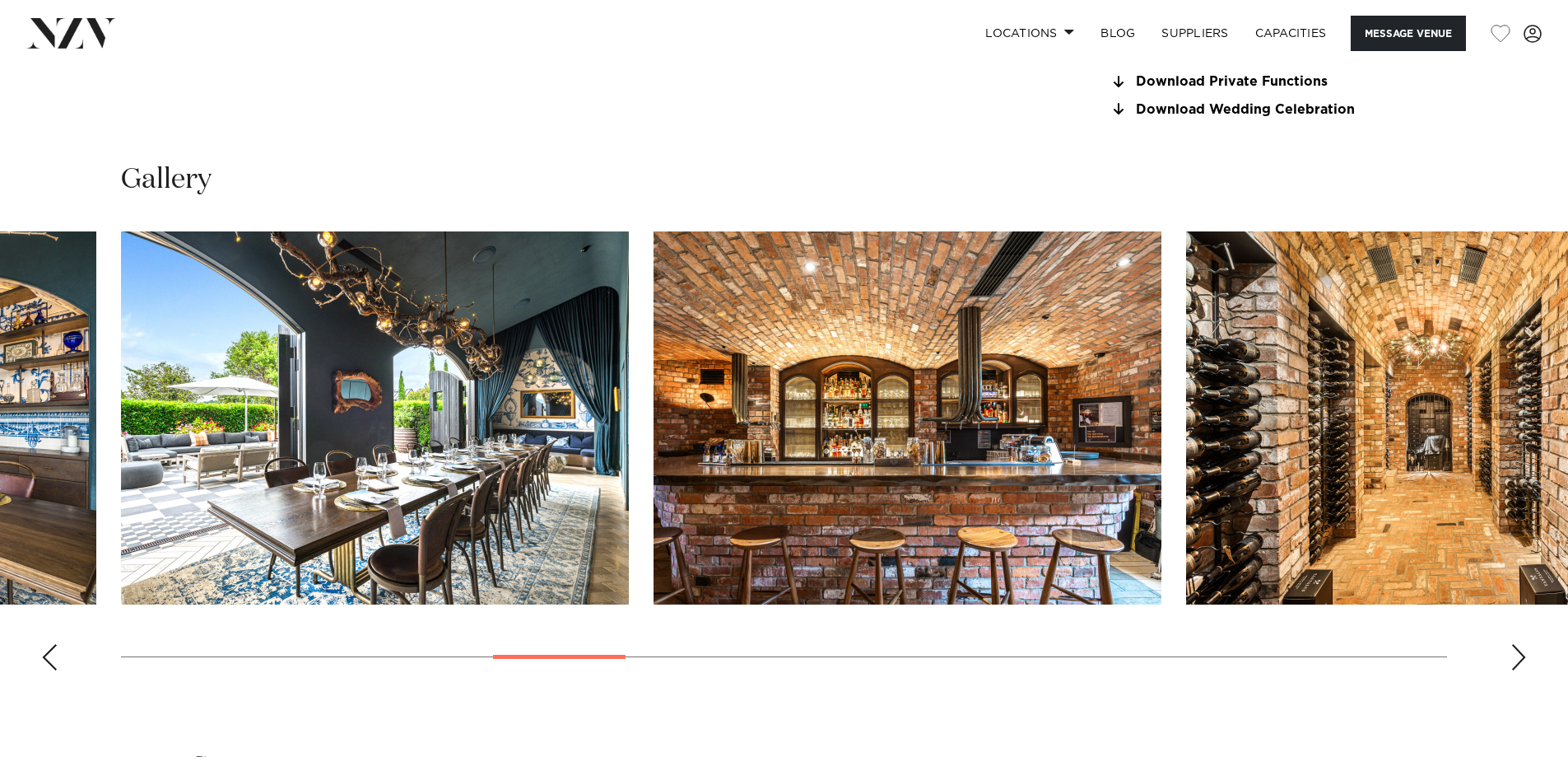
click at [1518, 659] on div "Next slide" at bounding box center [1518, 657] width 17 height 26
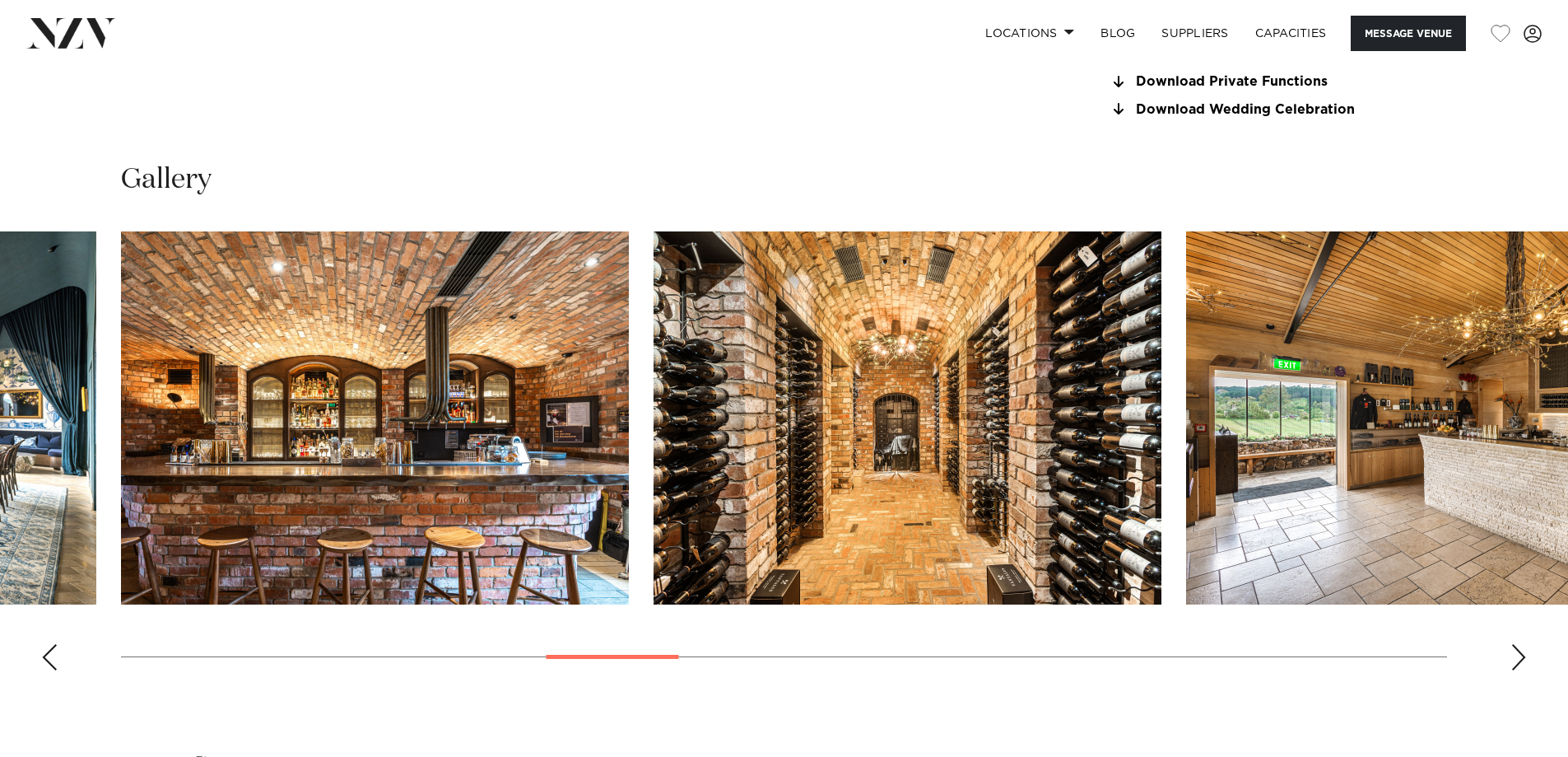
click at [1516, 658] on div "Next slide" at bounding box center [1518, 657] width 17 height 26
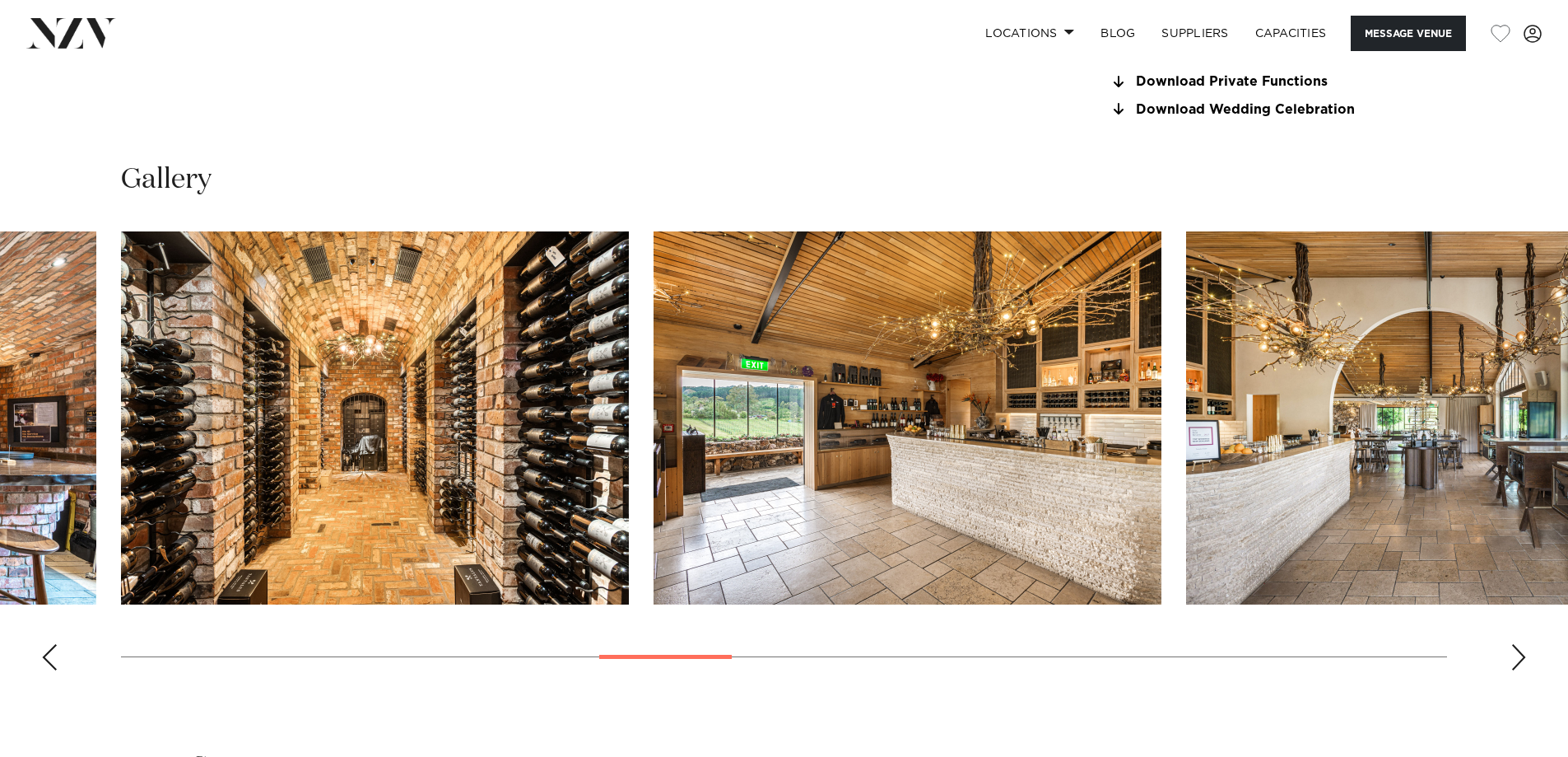
click at [1512, 658] on div "Next slide" at bounding box center [1518, 657] width 17 height 26
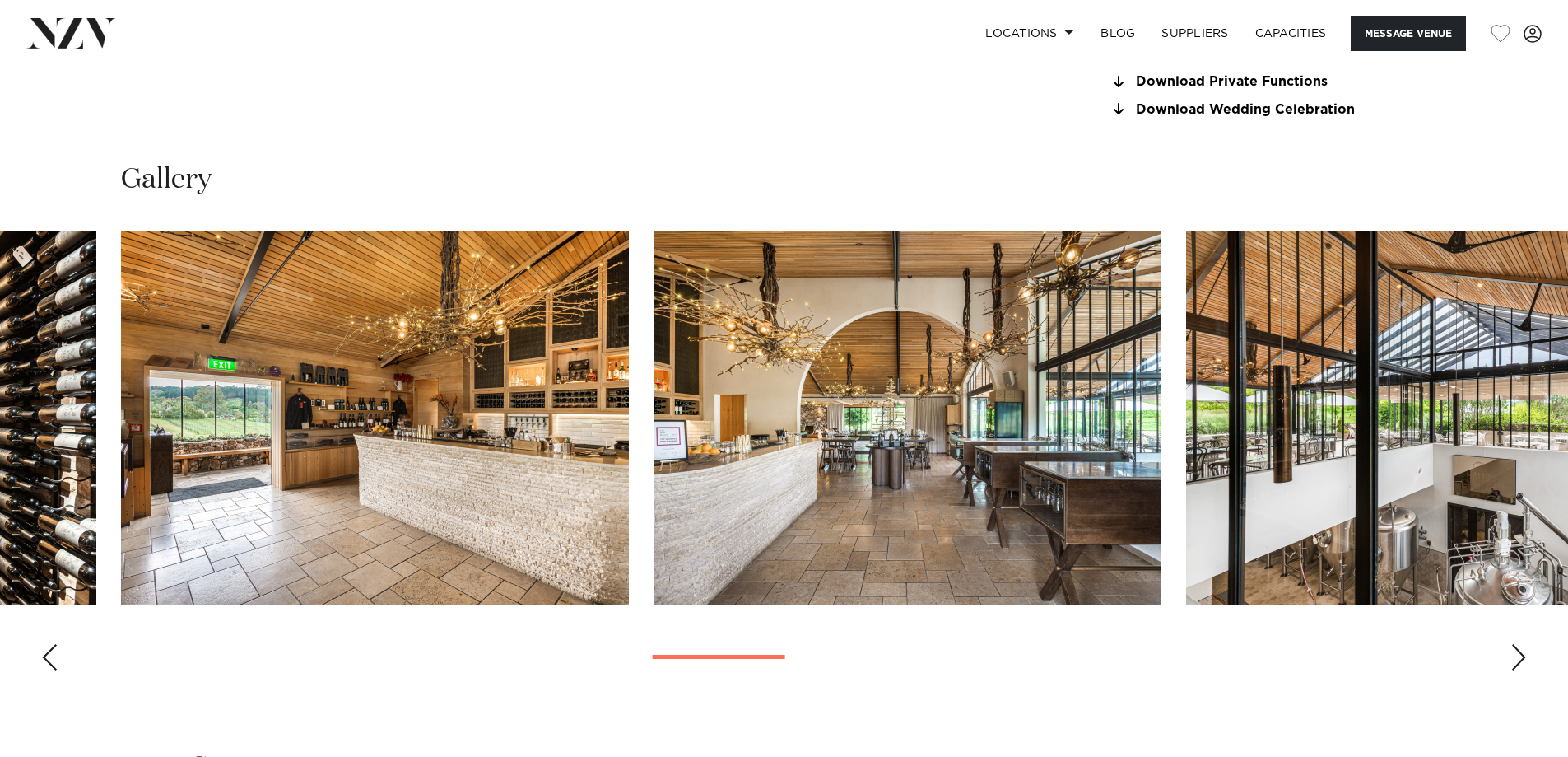
click at [1512, 658] on div "Next slide" at bounding box center [1518, 657] width 17 height 26
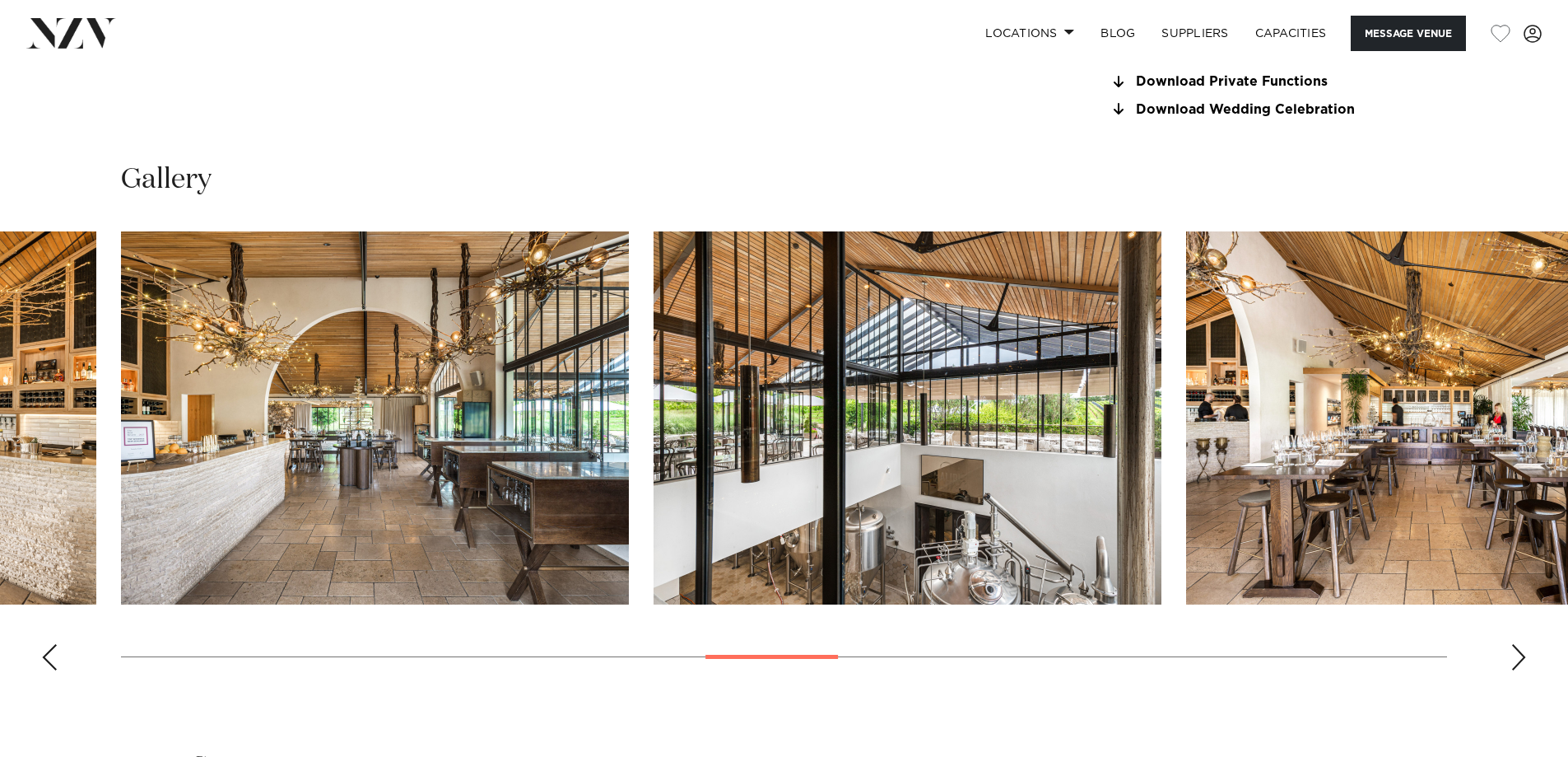
click at [1512, 658] on div "Next slide" at bounding box center [1518, 657] width 17 height 26
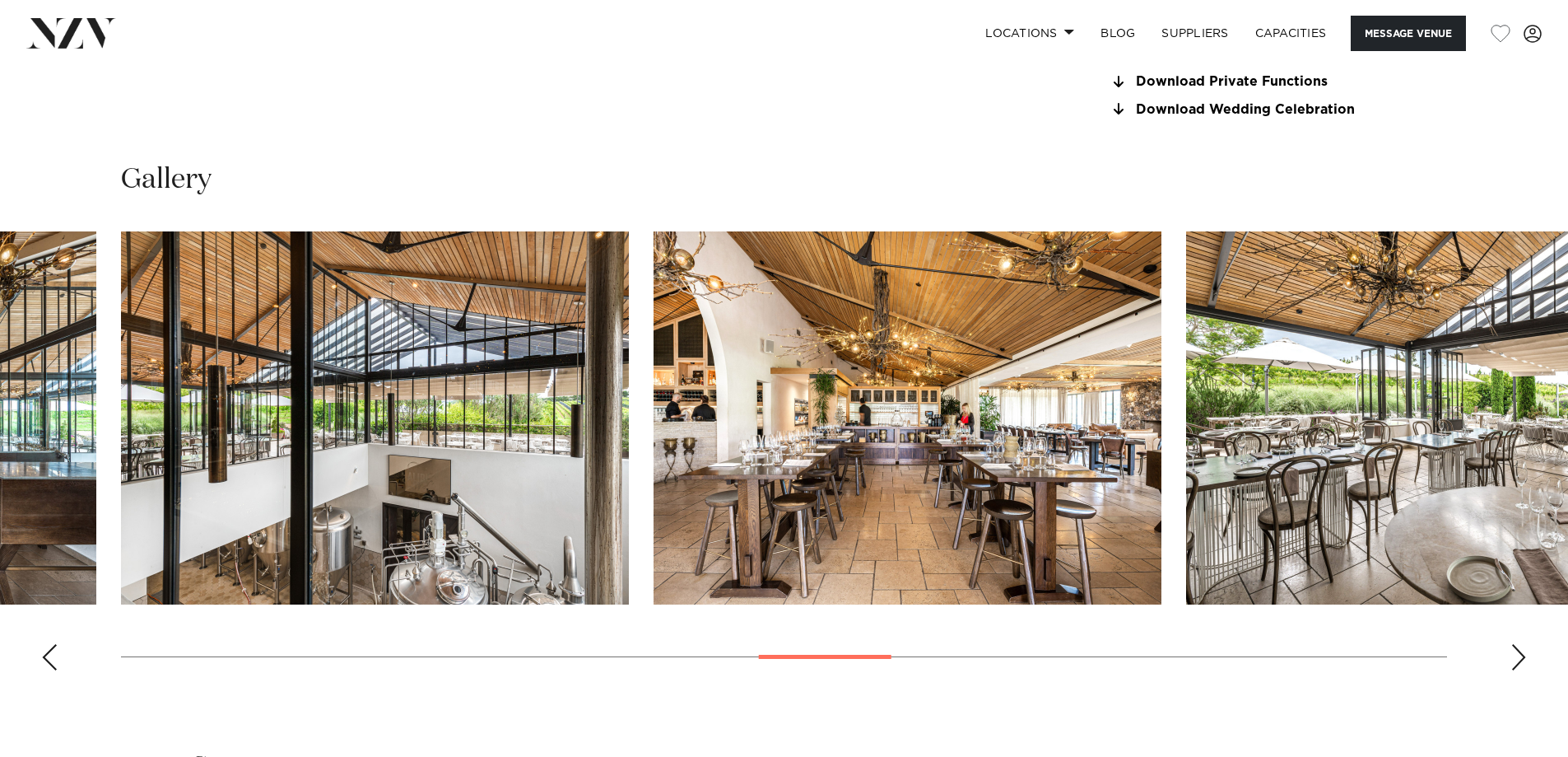
click at [1512, 658] on div "Next slide" at bounding box center [1518, 657] width 17 height 26
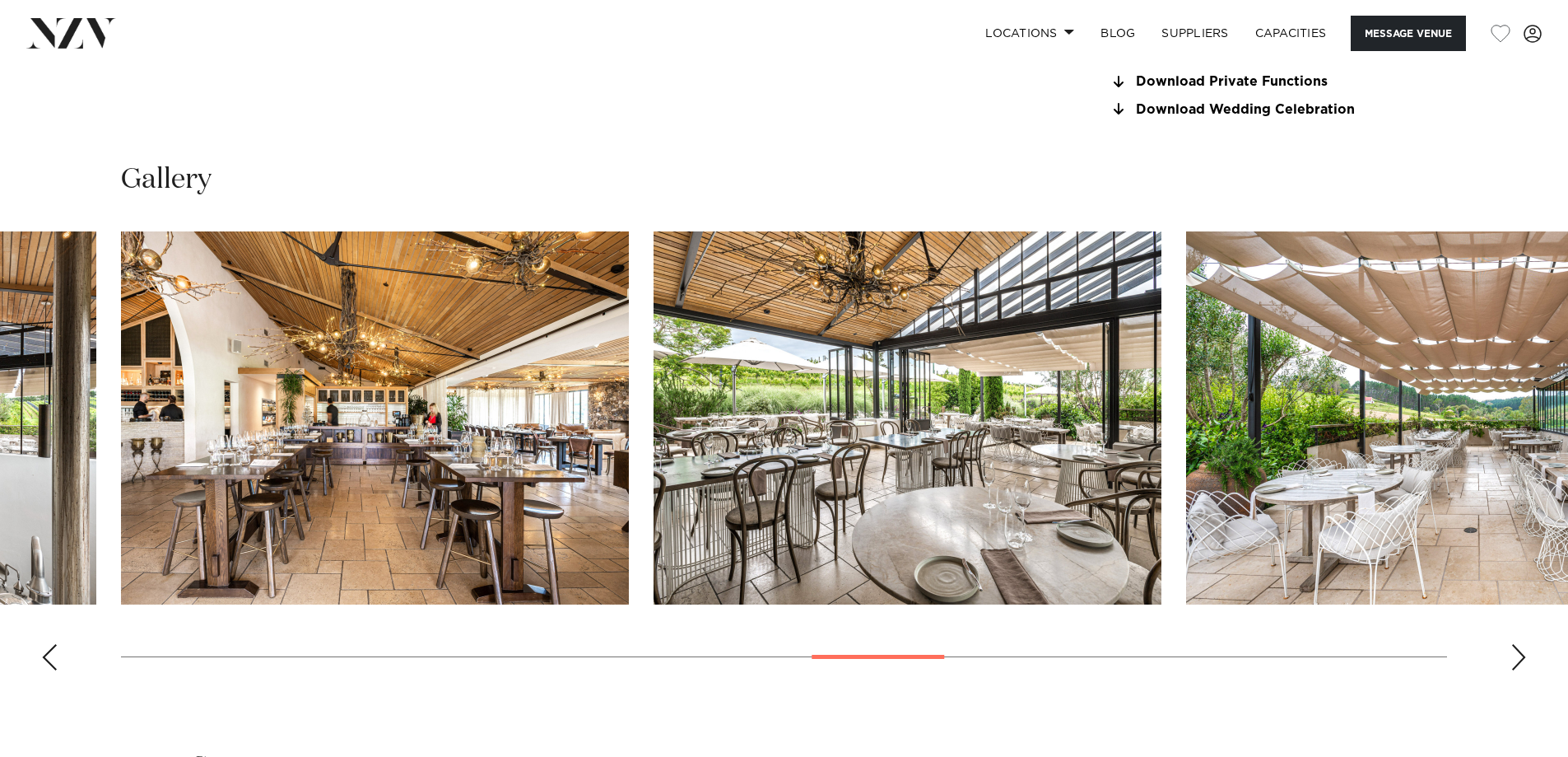
click at [1512, 658] on div "Next slide" at bounding box center [1518, 657] width 17 height 26
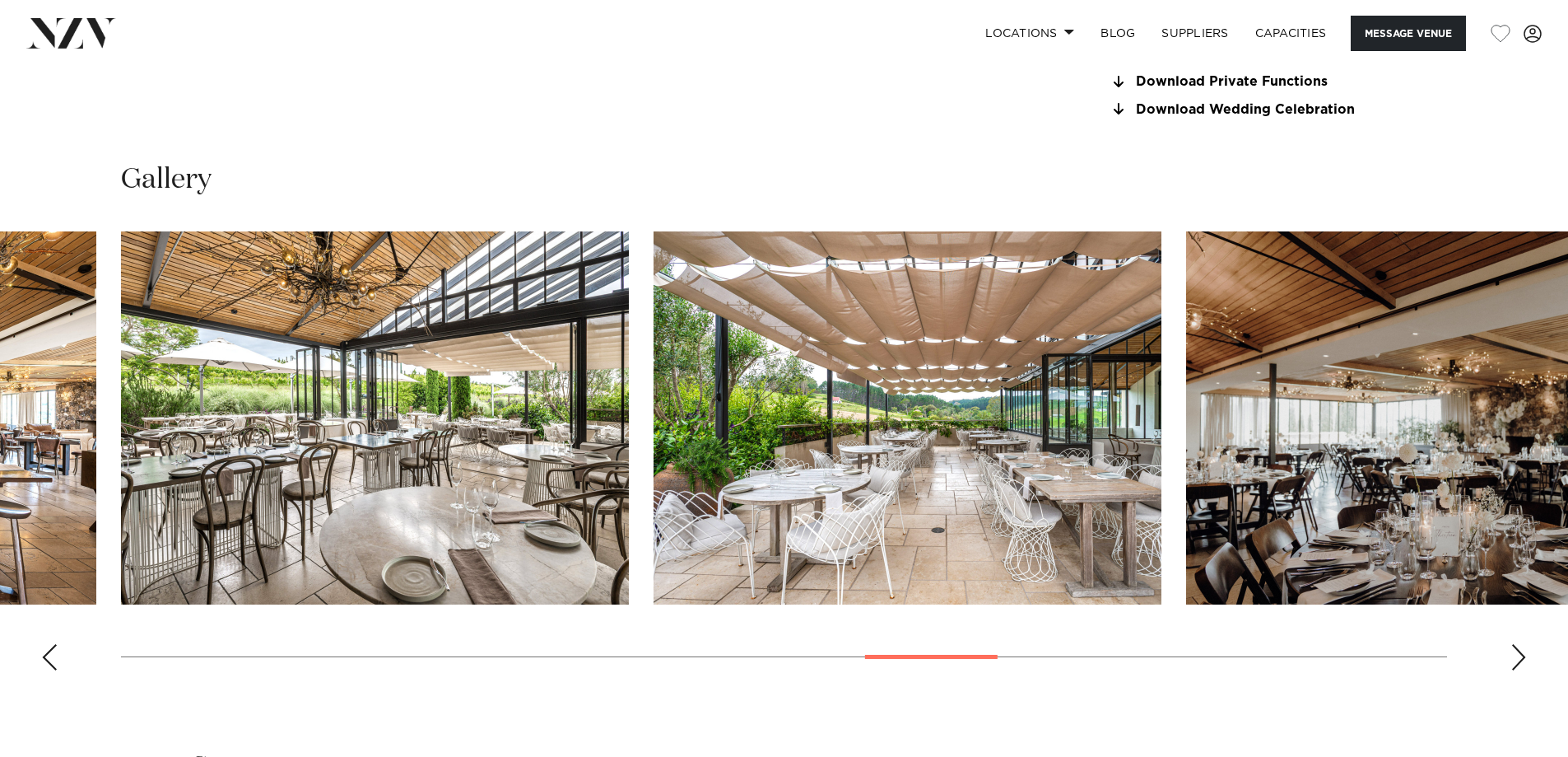
click at [1512, 658] on div "Next slide" at bounding box center [1518, 657] width 17 height 26
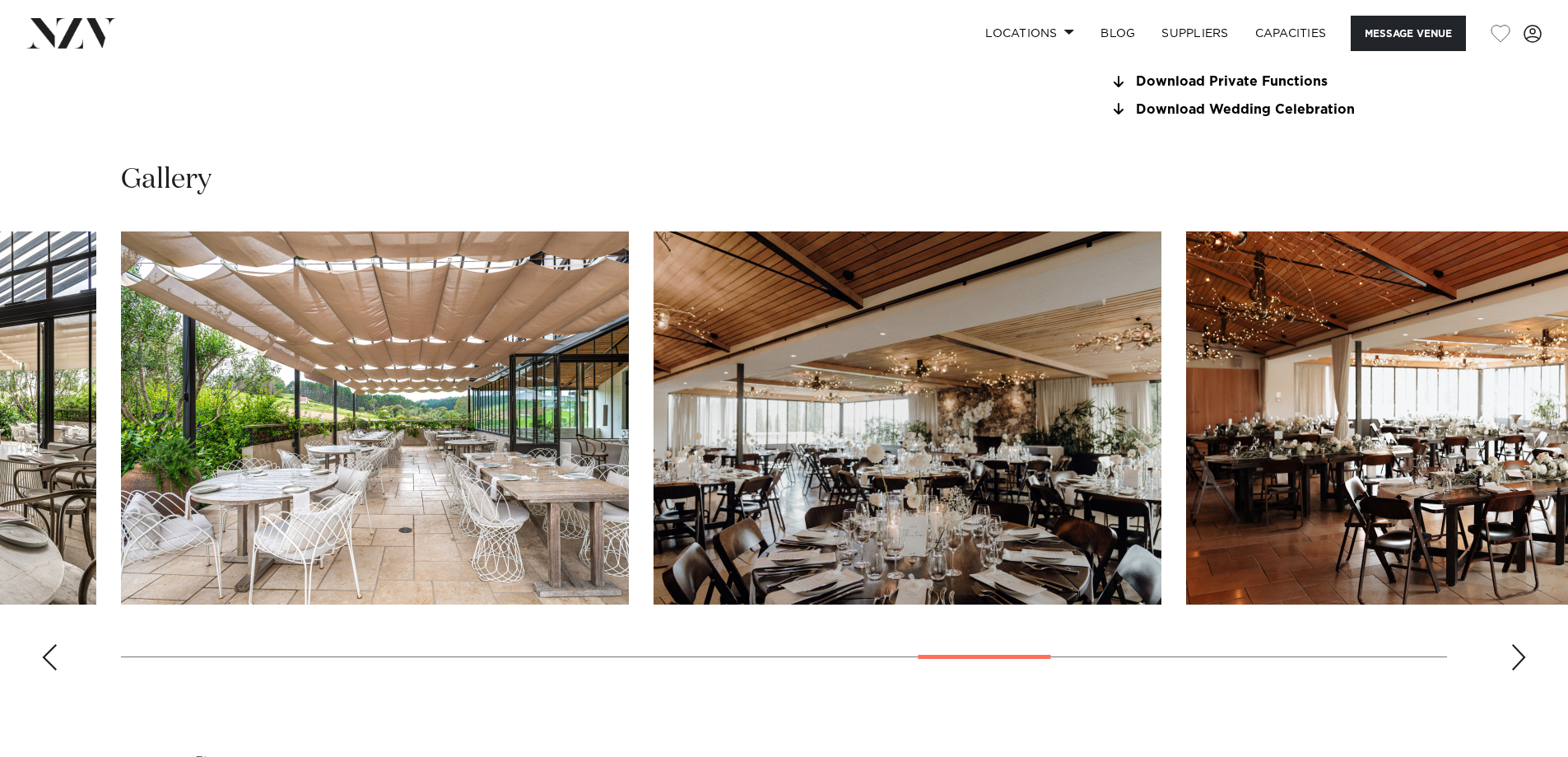
click at [1522, 659] on div "Next slide" at bounding box center [1518, 657] width 17 height 26
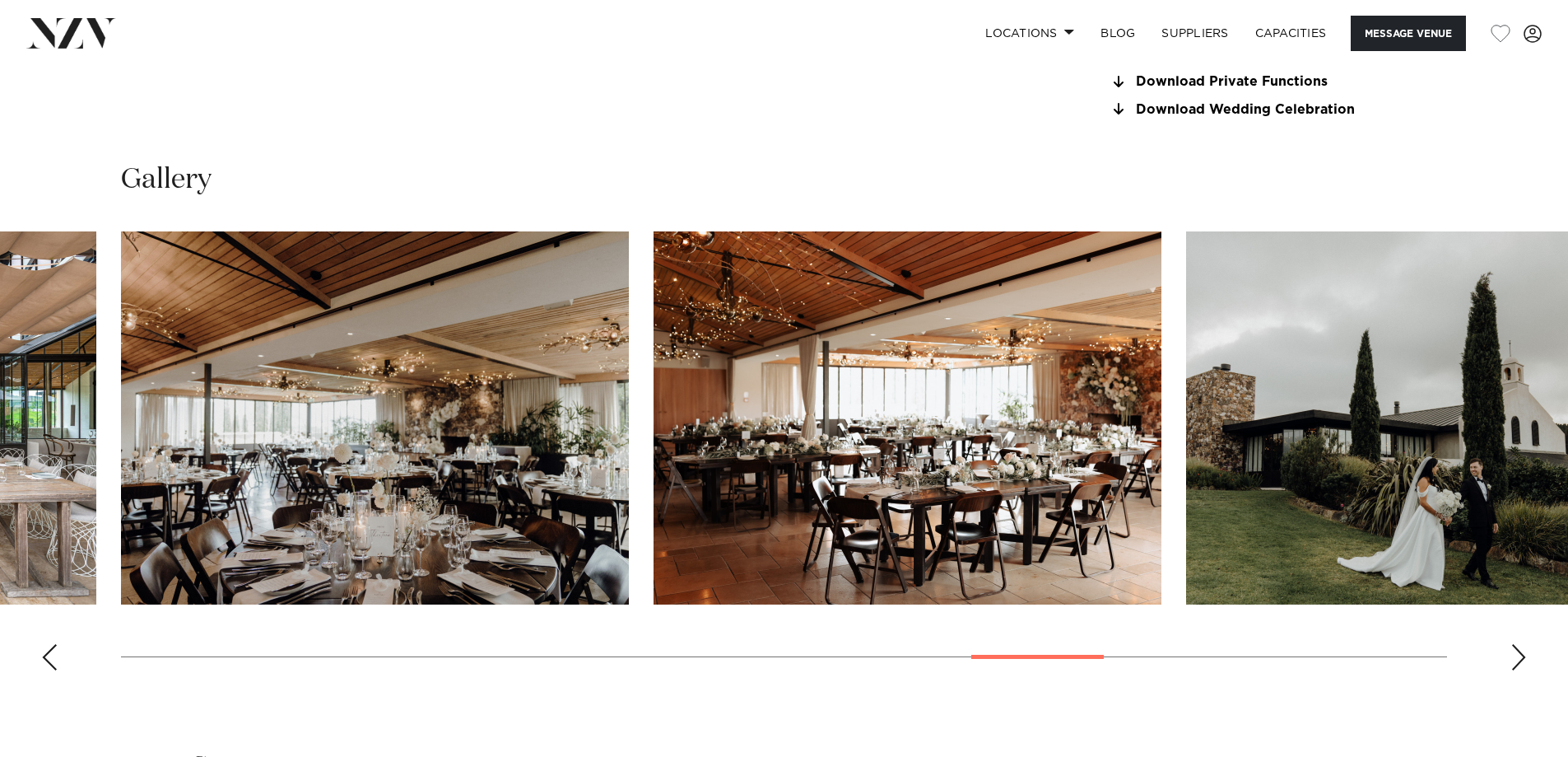
click at [1520, 659] on div "Next slide" at bounding box center [1518, 657] width 17 height 26
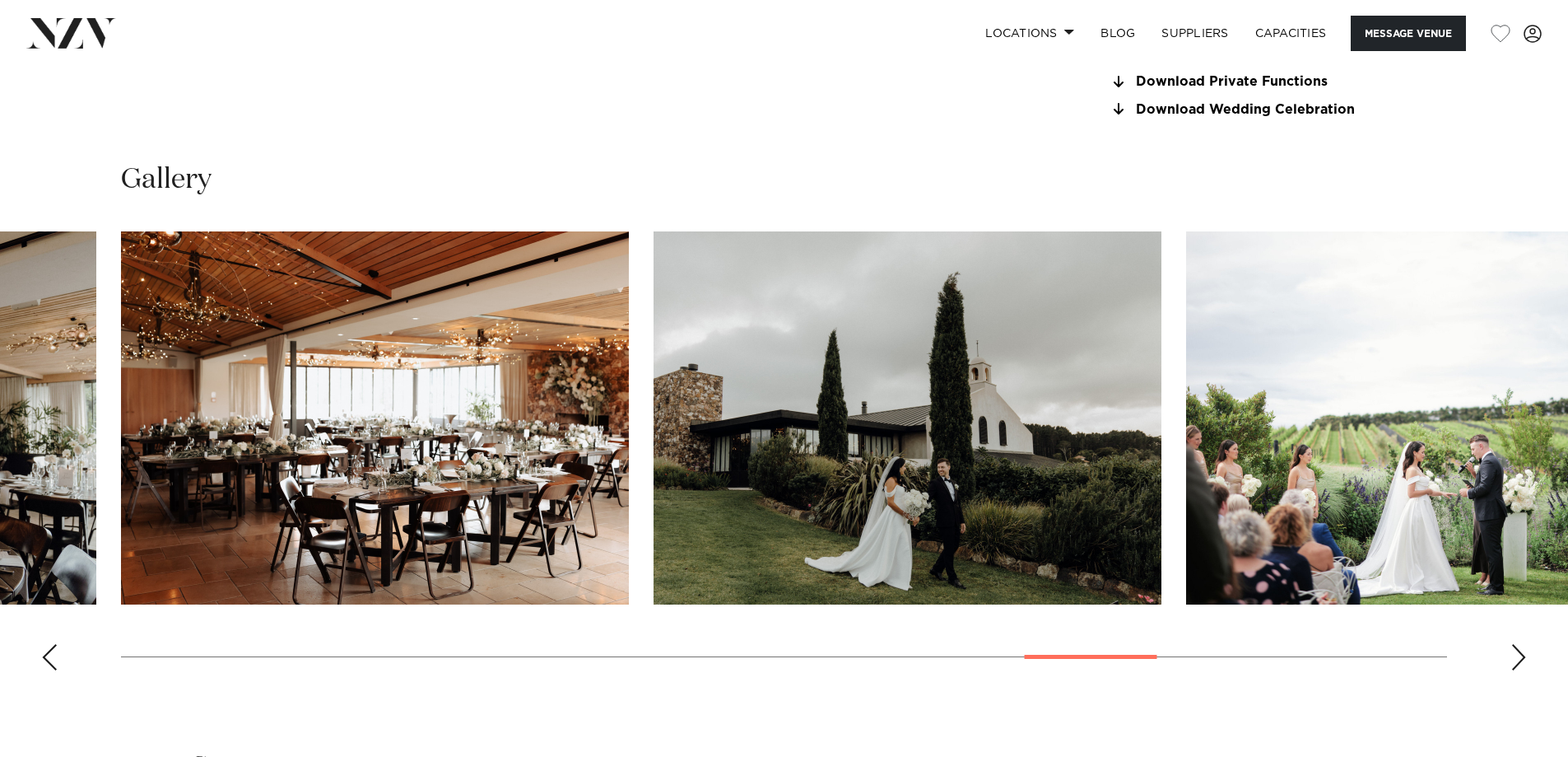
click at [1520, 659] on div "Next slide" at bounding box center [1518, 657] width 17 height 26
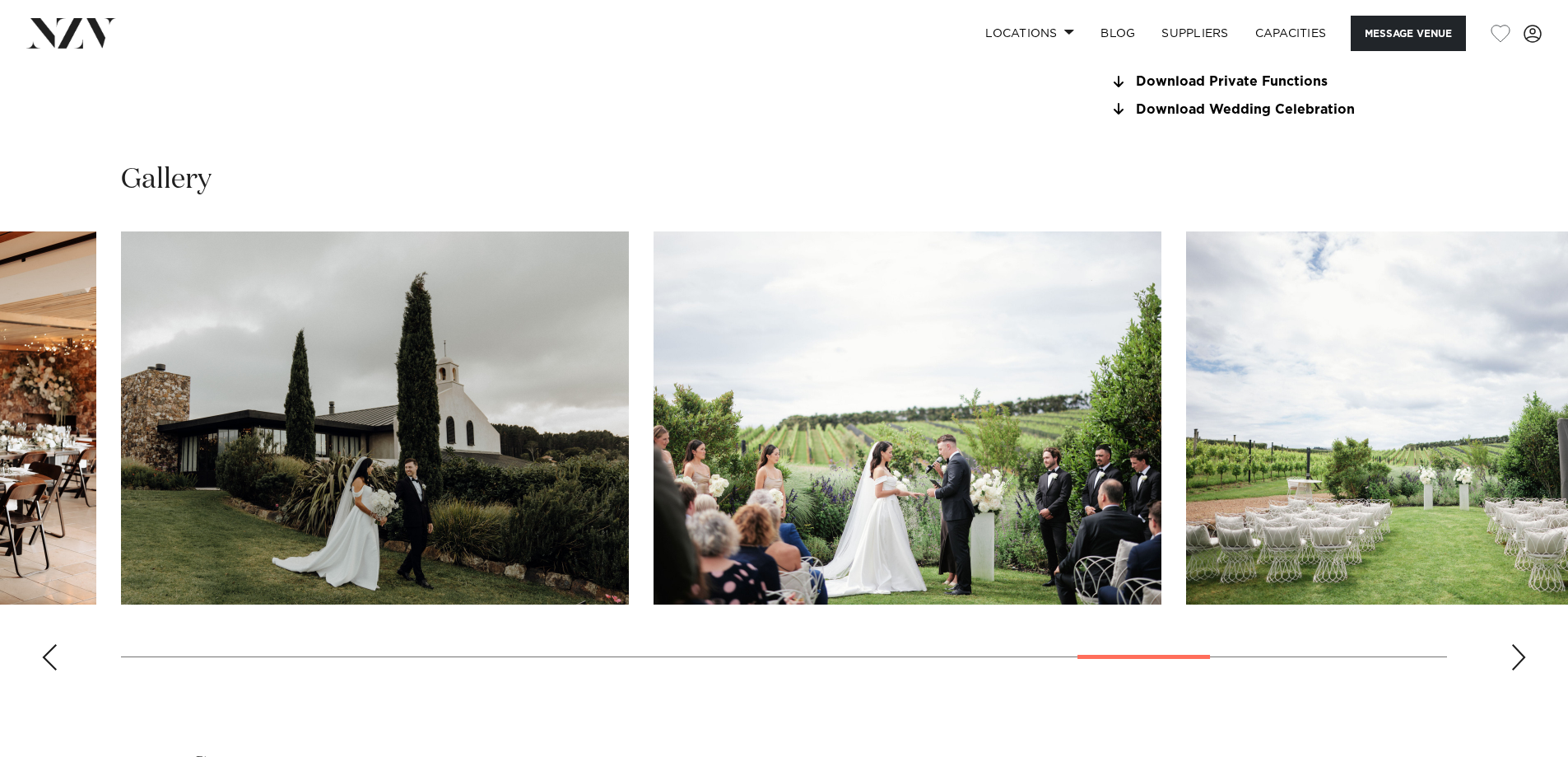
click at [1520, 659] on div "Next slide" at bounding box center [1518, 657] width 17 height 26
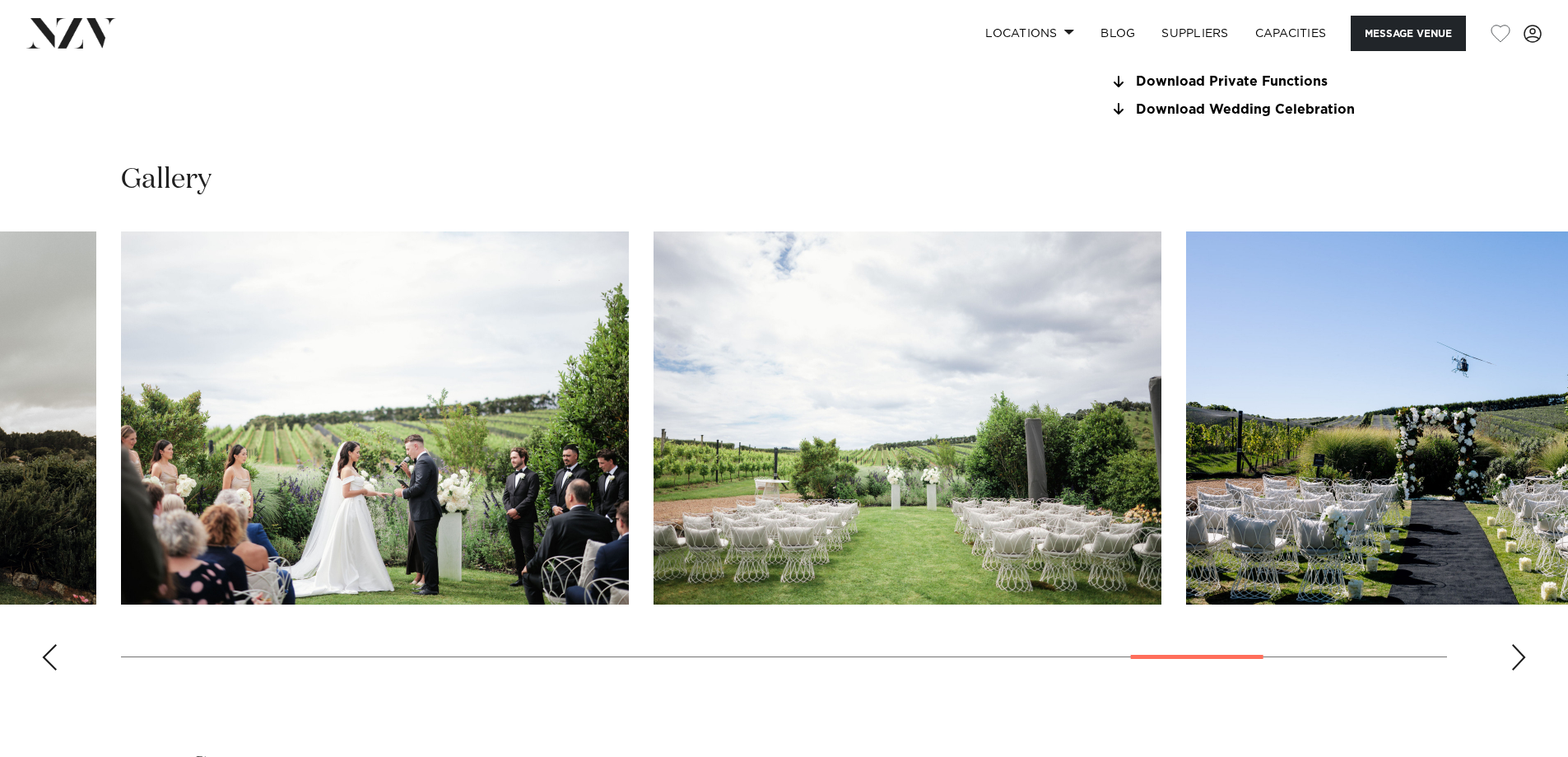
click at [1516, 658] on div "Next slide" at bounding box center [1518, 657] width 17 height 26
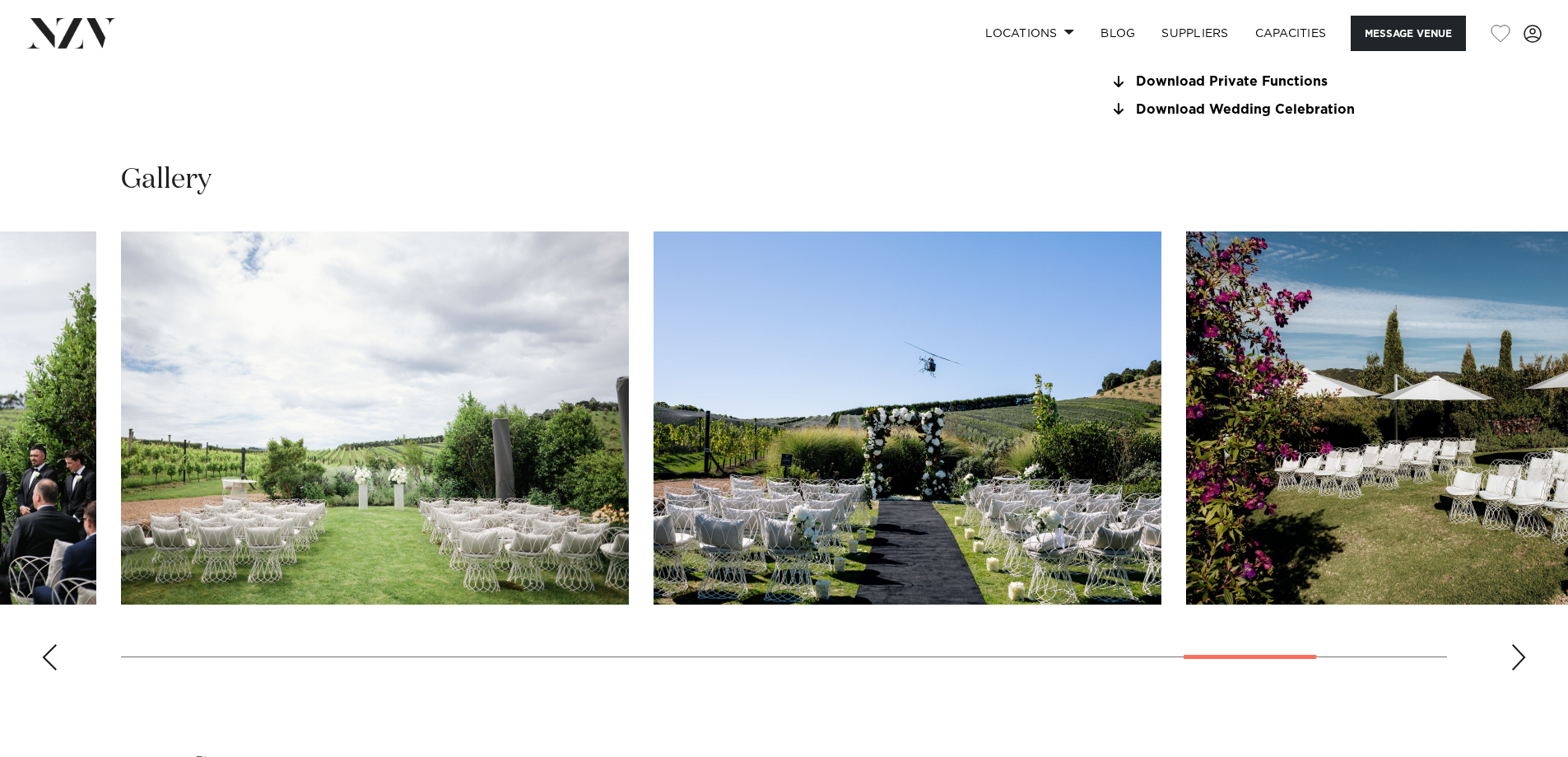
click at [1516, 658] on div "Next slide" at bounding box center [1518, 657] width 17 height 26
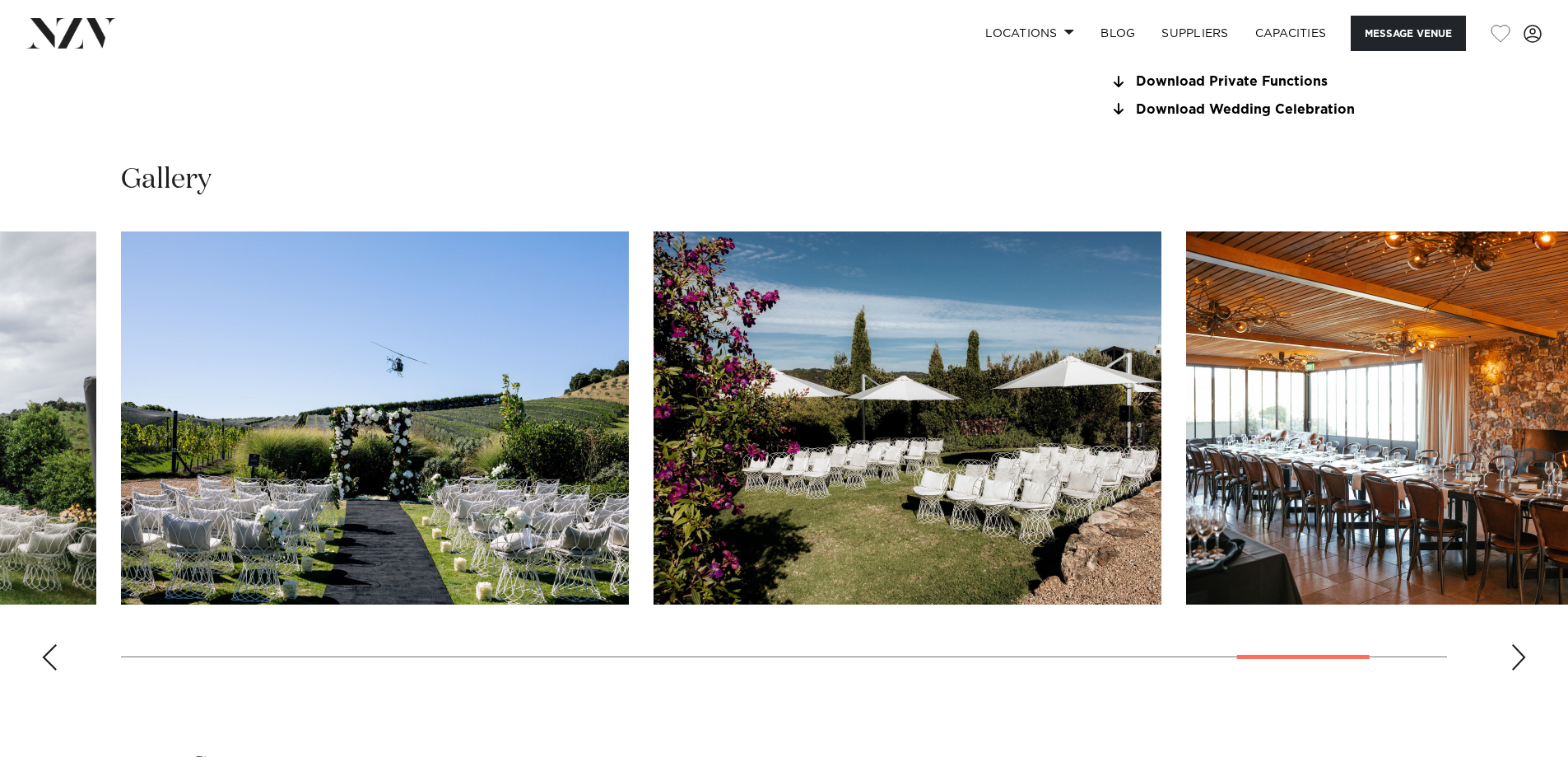
click at [1513, 657] on div "Next slide" at bounding box center [1518, 657] width 17 height 26
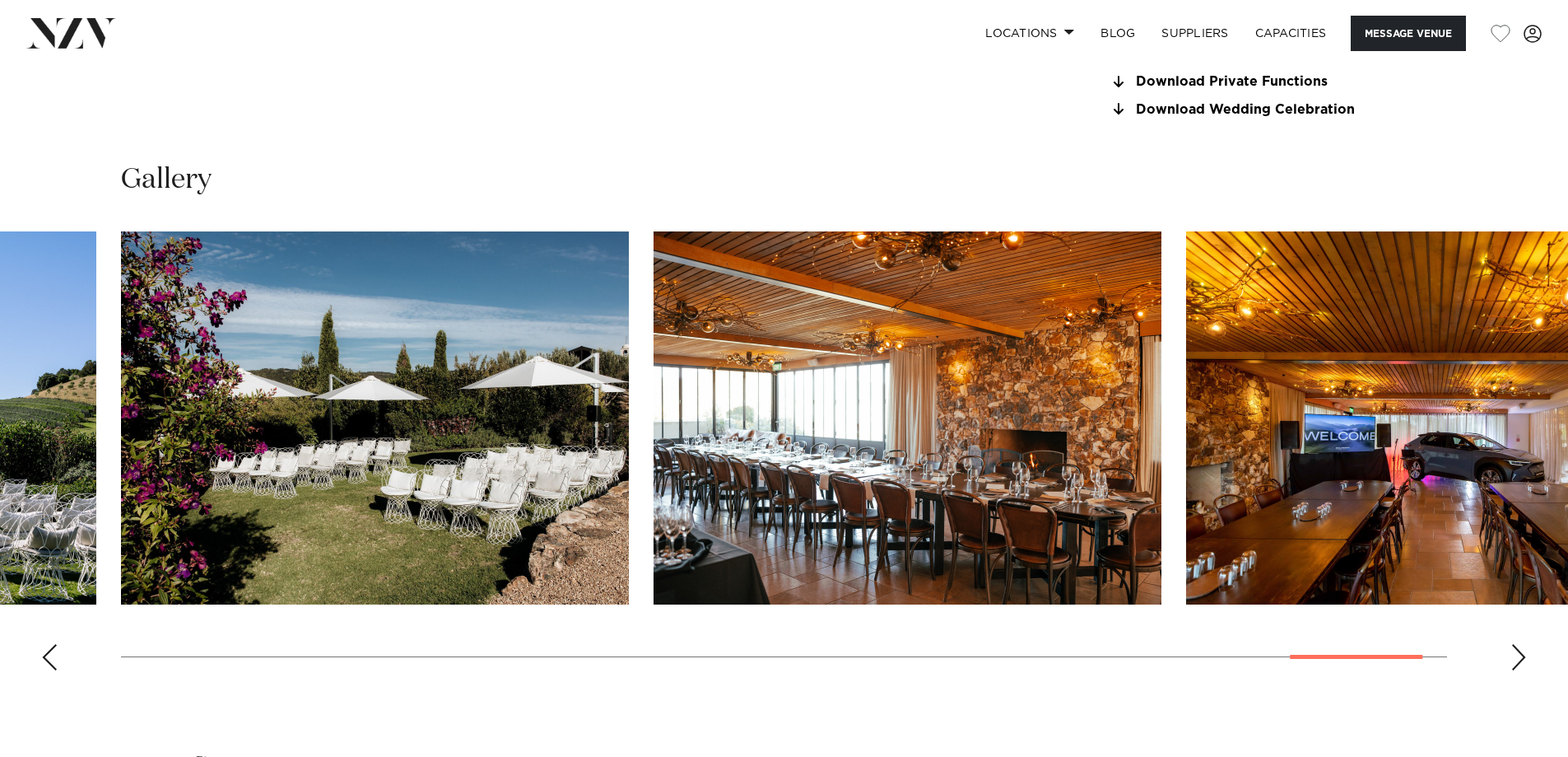
click at [1512, 657] on div "Next slide" at bounding box center [1518, 657] width 17 height 26
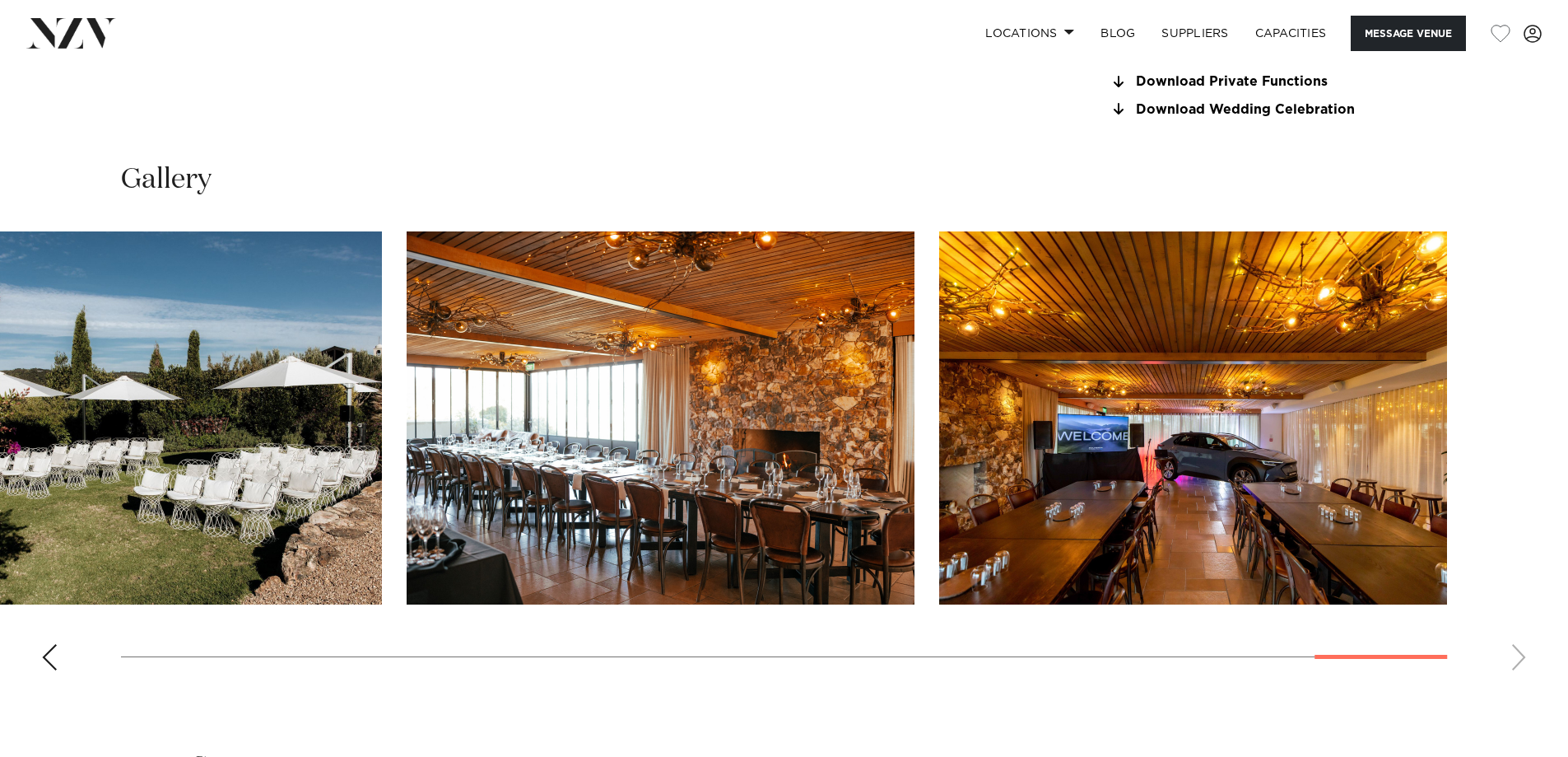
click at [1506, 656] on swiper-container at bounding box center [784, 457] width 1568 height 452
